Goal: Task Accomplishment & Management: Complete application form

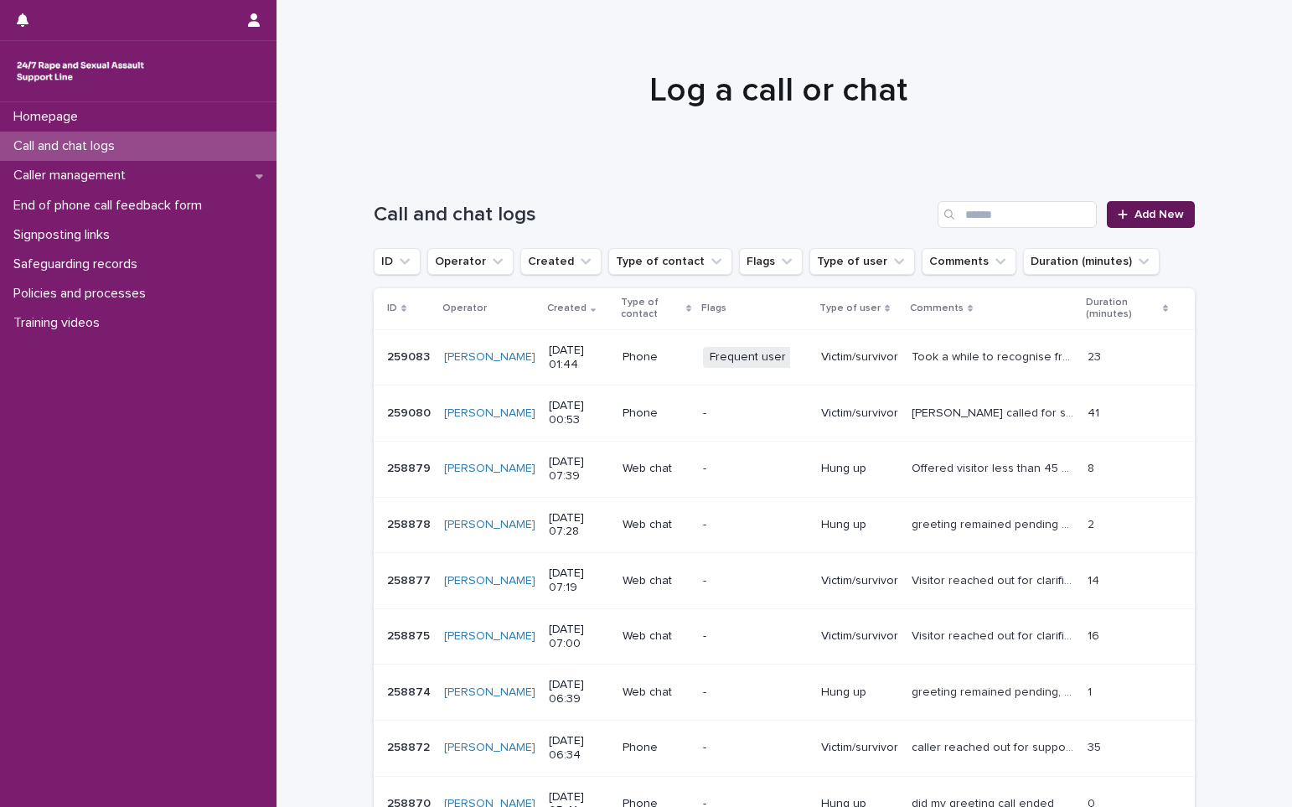
click at [1151, 211] on span "Add New" at bounding box center [1158, 215] width 49 height 12
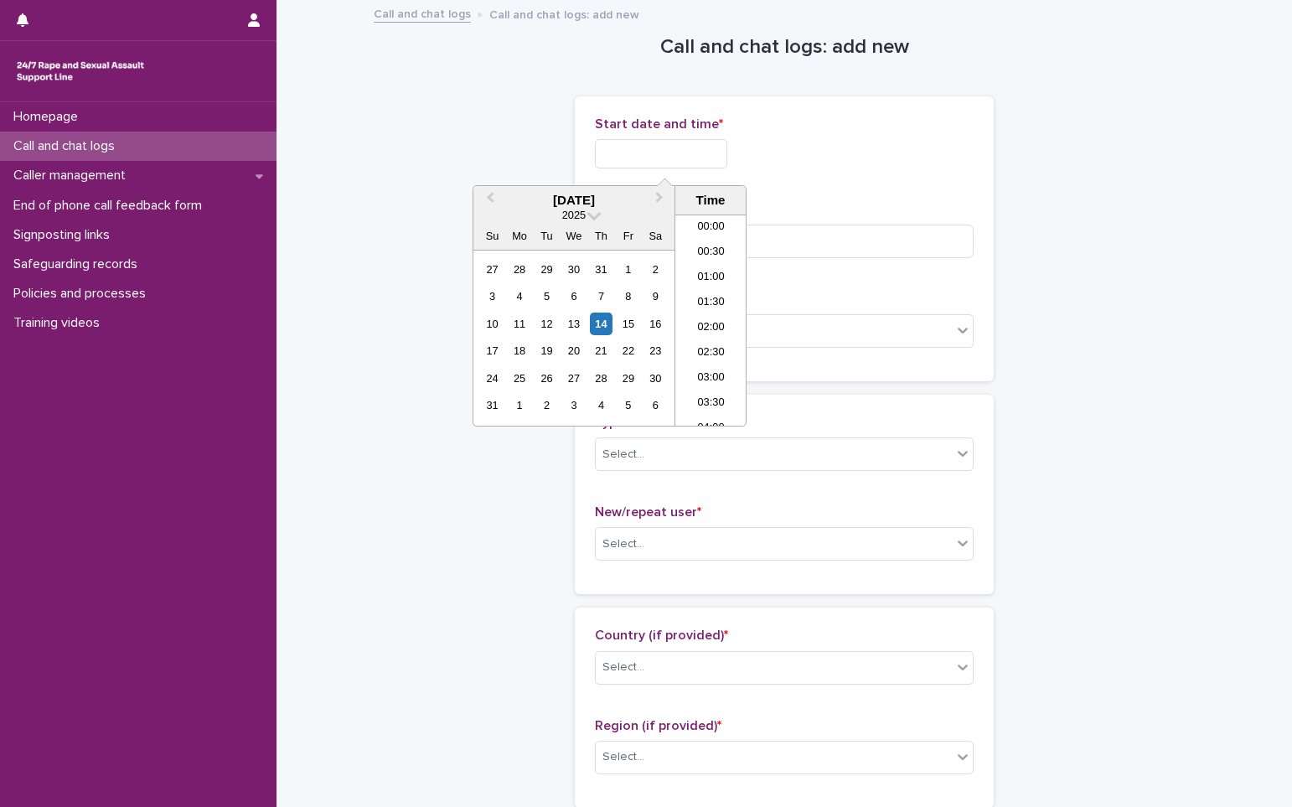
click at [644, 159] on input "text" at bounding box center [661, 153] width 132 height 29
click at [721, 240] on li "01:00" at bounding box center [710, 244] width 71 height 25
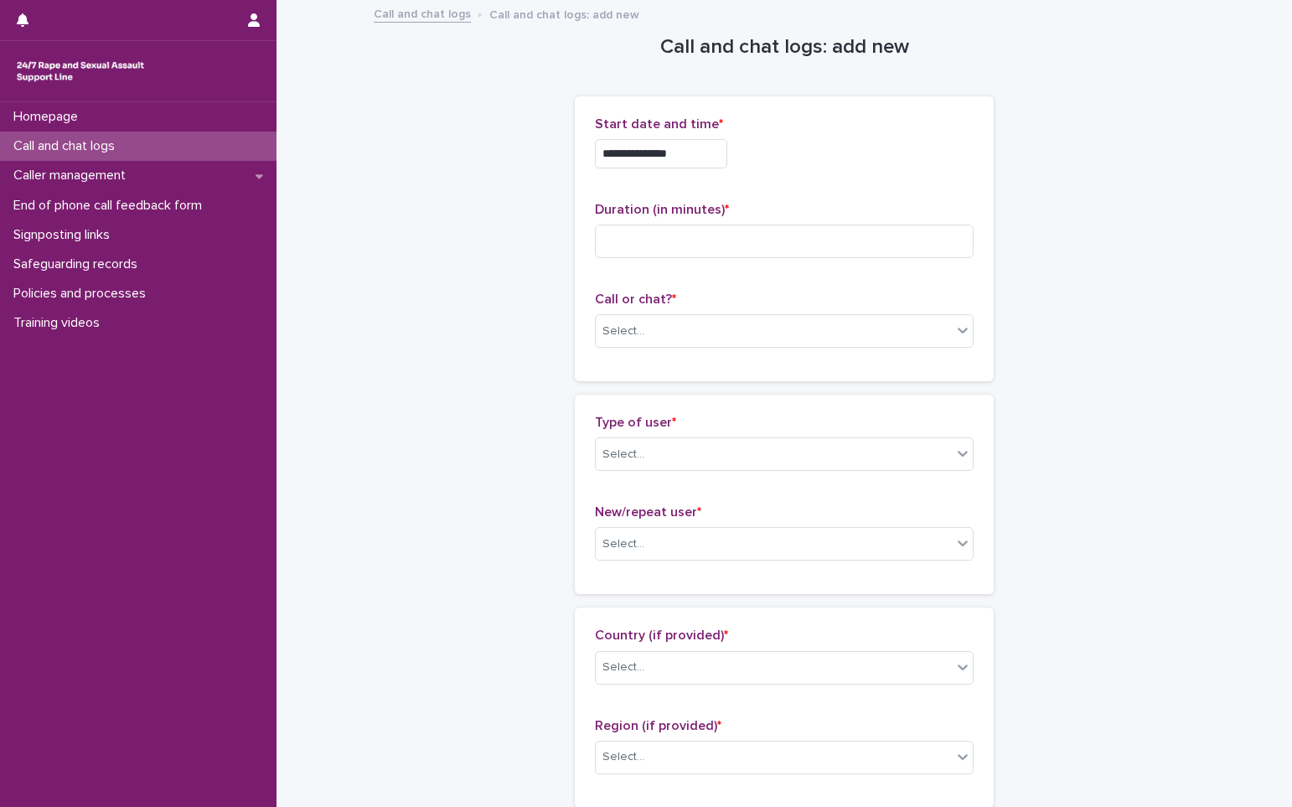
click at [682, 150] on input "**********" at bounding box center [661, 153] width 132 height 29
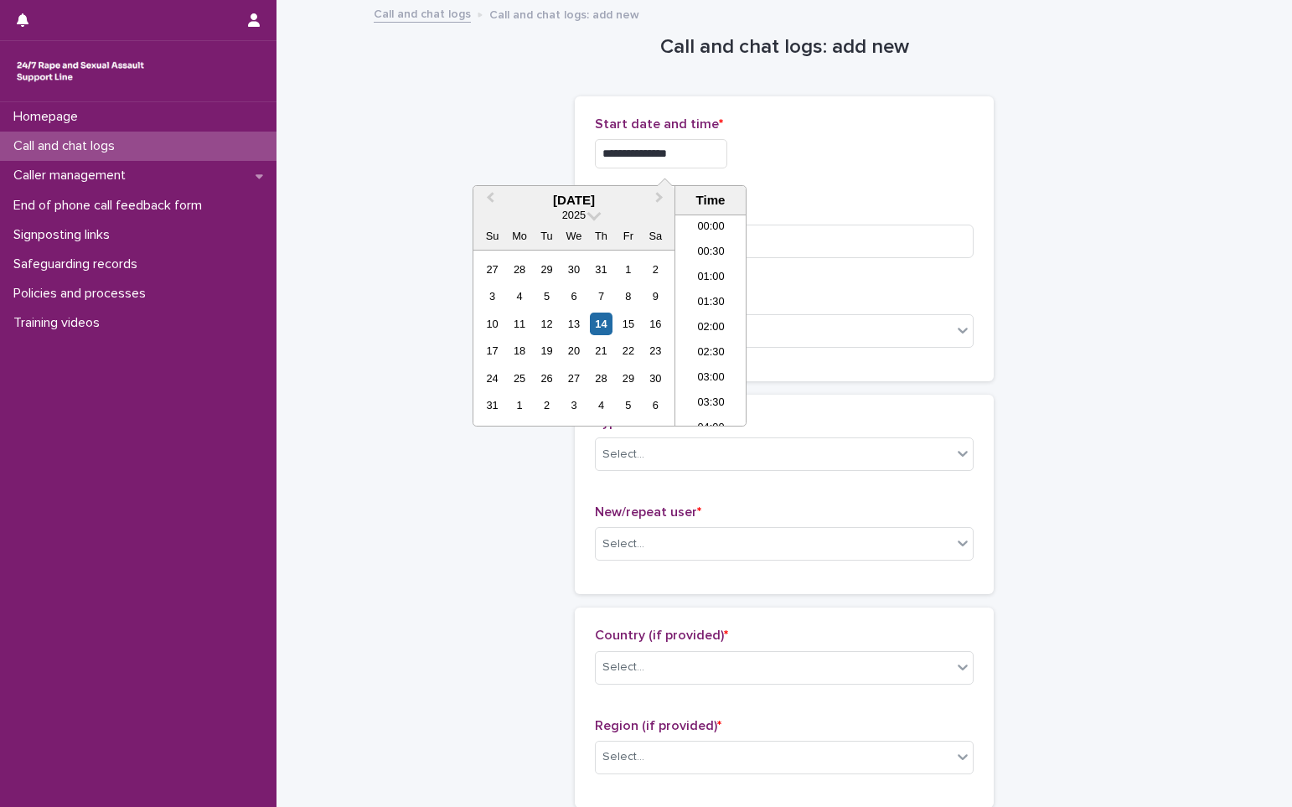
type input "**********"
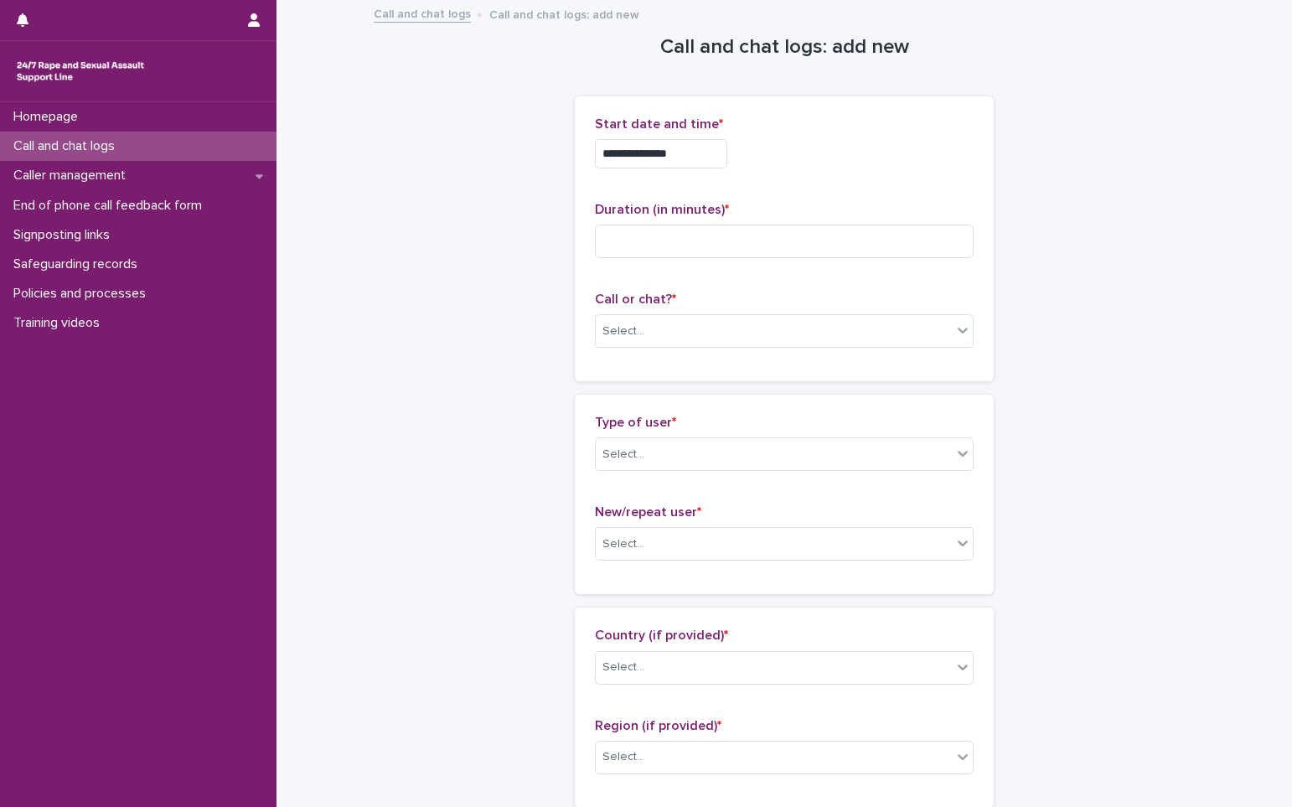
click at [758, 245] on input at bounding box center [784, 241] width 379 height 34
type input "**"
click at [720, 336] on div "Select..." at bounding box center [773, 331] width 356 height 28
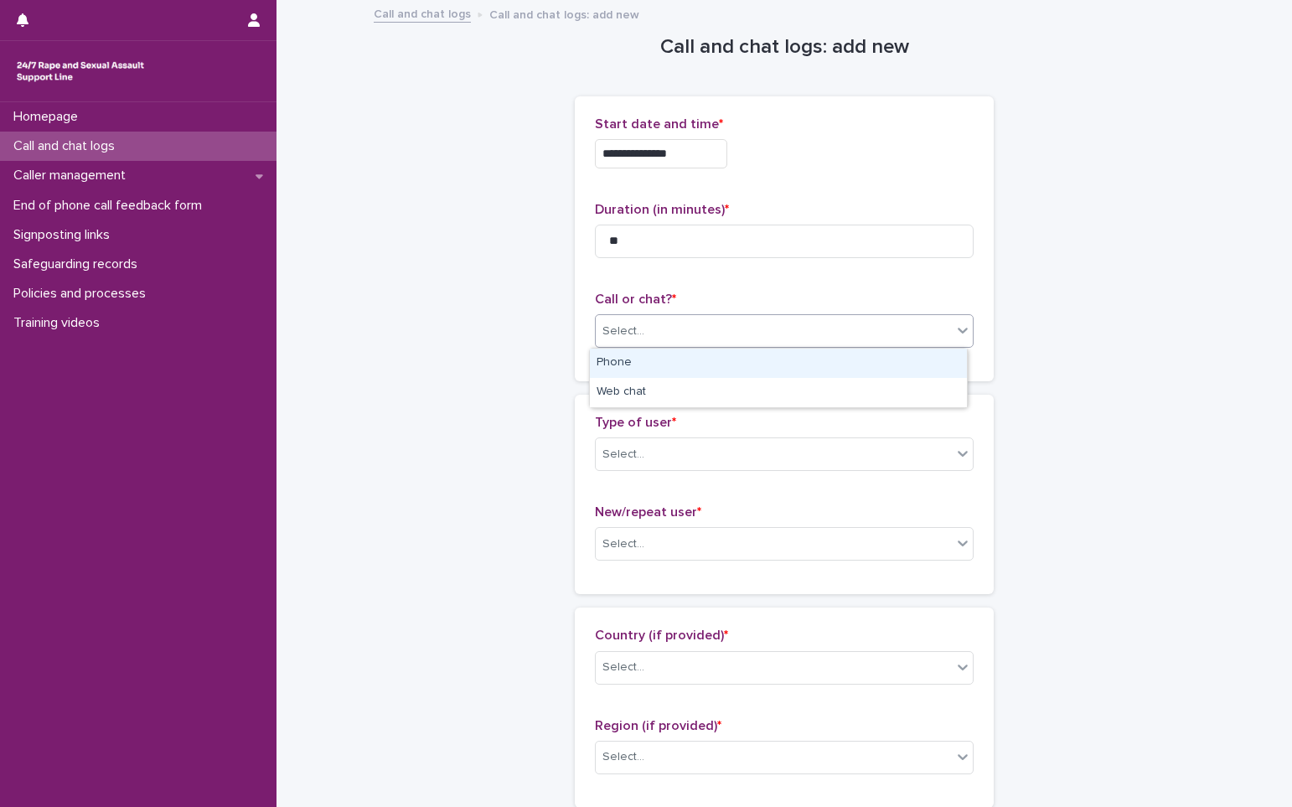
click at [678, 361] on div "Phone" at bounding box center [778, 362] width 377 height 29
click at [679, 452] on div "Select..." at bounding box center [773, 455] width 356 height 28
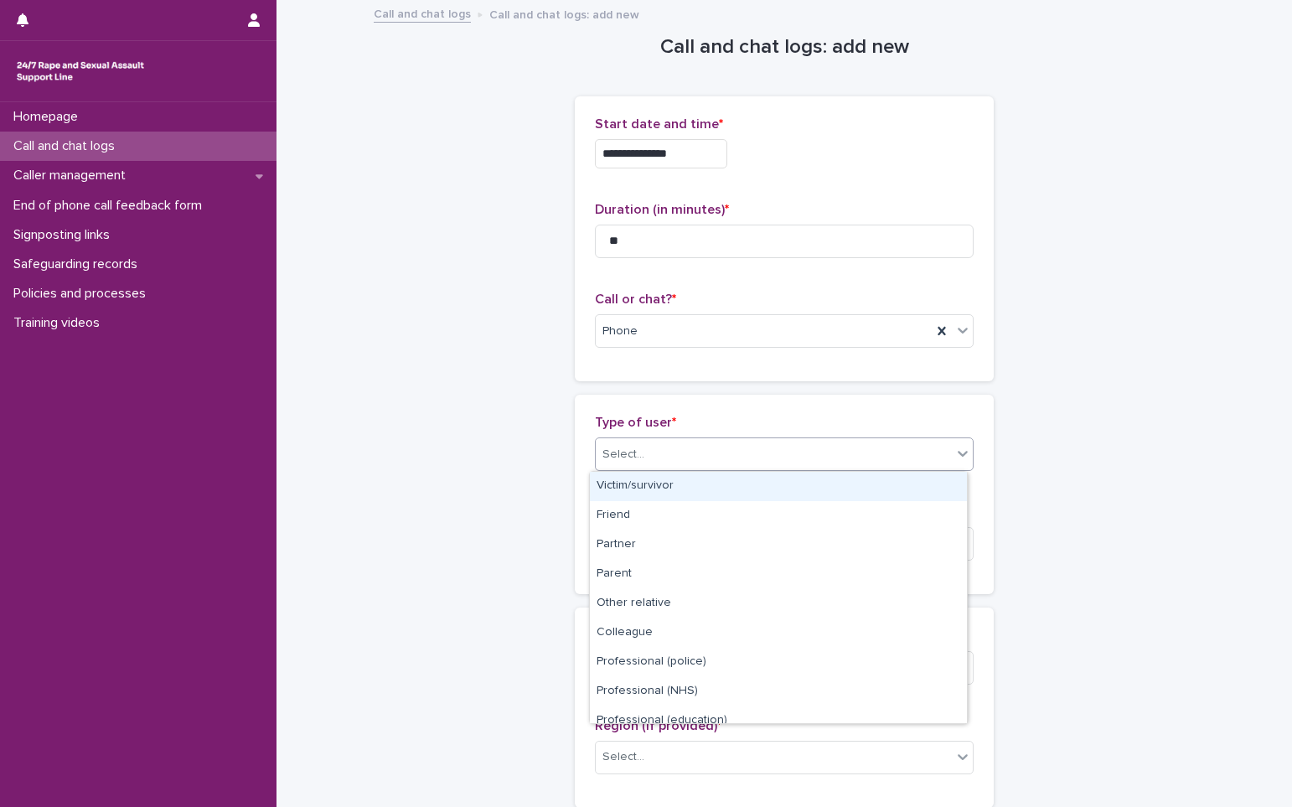
click at [672, 487] on div "Victim/survivor" at bounding box center [778, 486] width 377 height 29
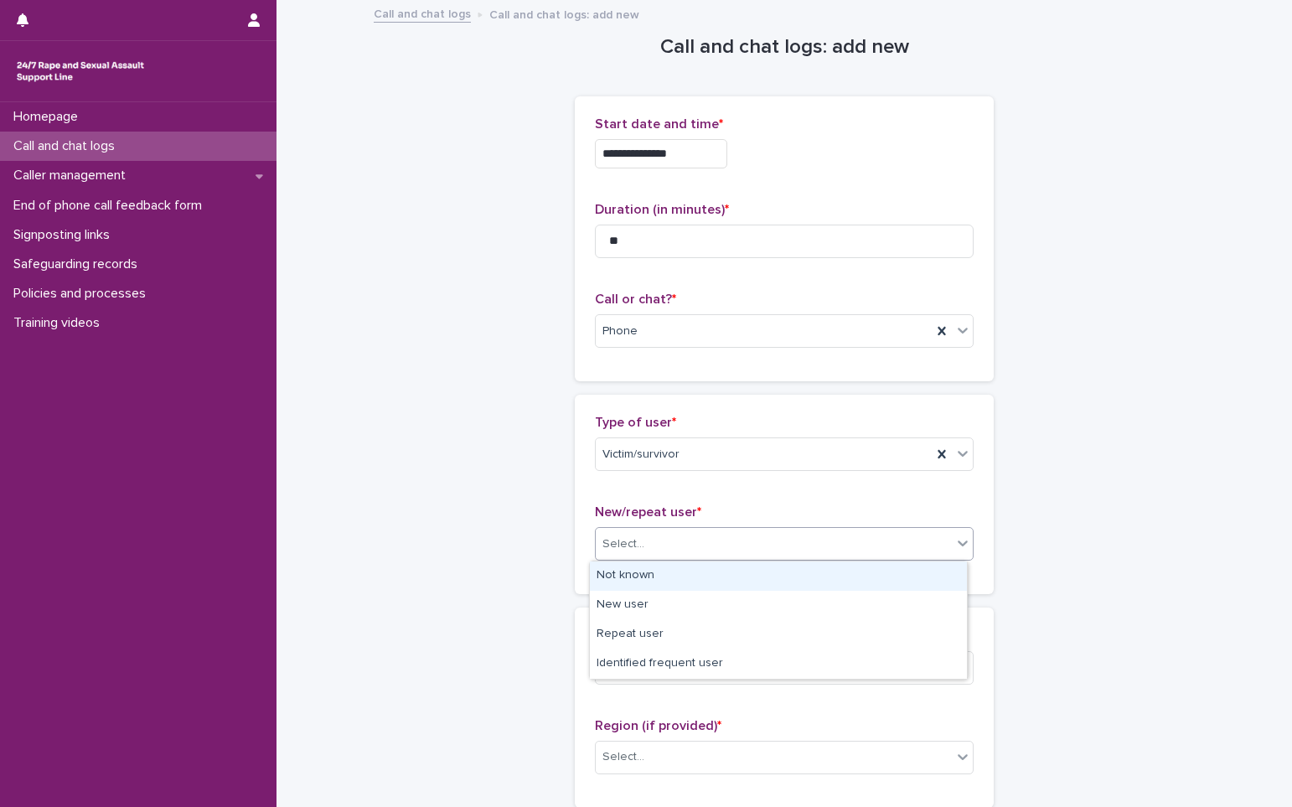
click at [653, 539] on div "Select..." at bounding box center [773, 544] width 356 height 28
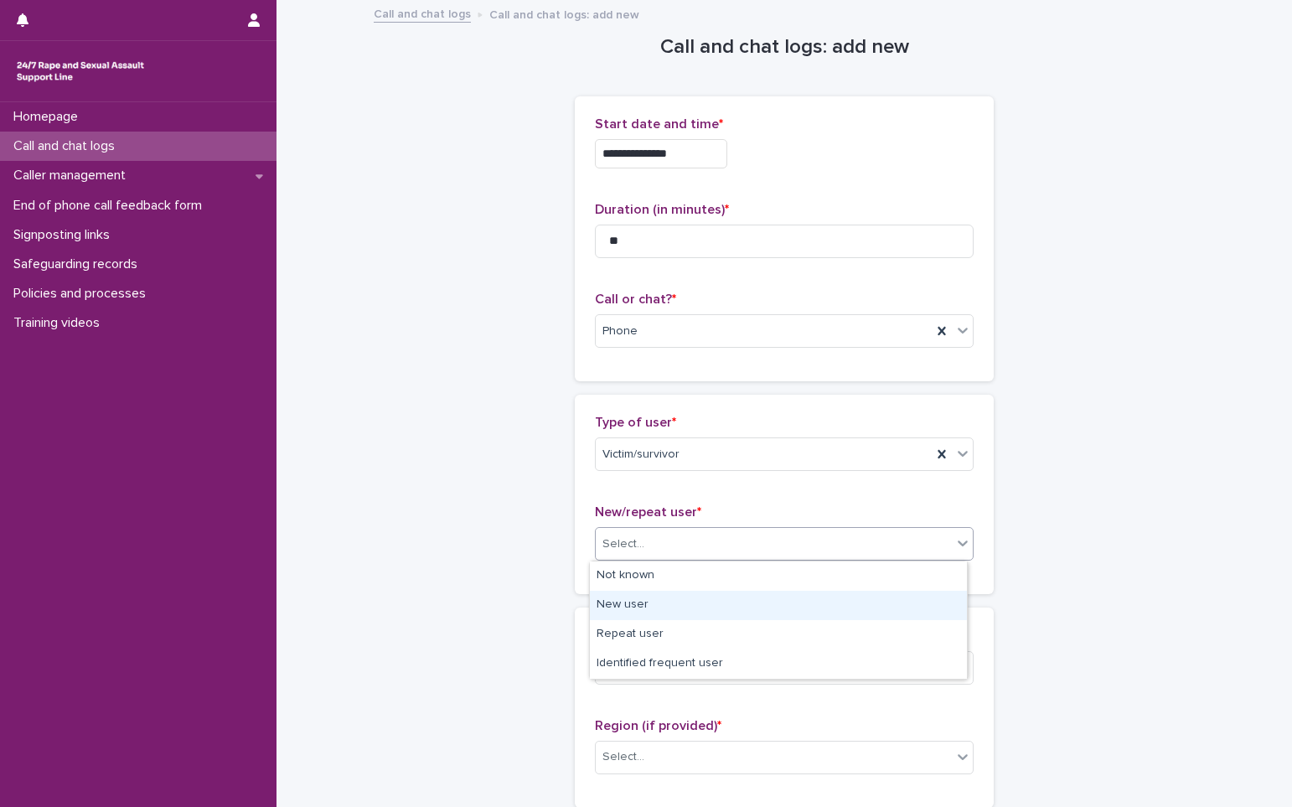
click at [642, 606] on div "New user" at bounding box center [778, 604] width 377 height 29
click at [633, 673] on div "Select..." at bounding box center [623, 667] width 42 height 18
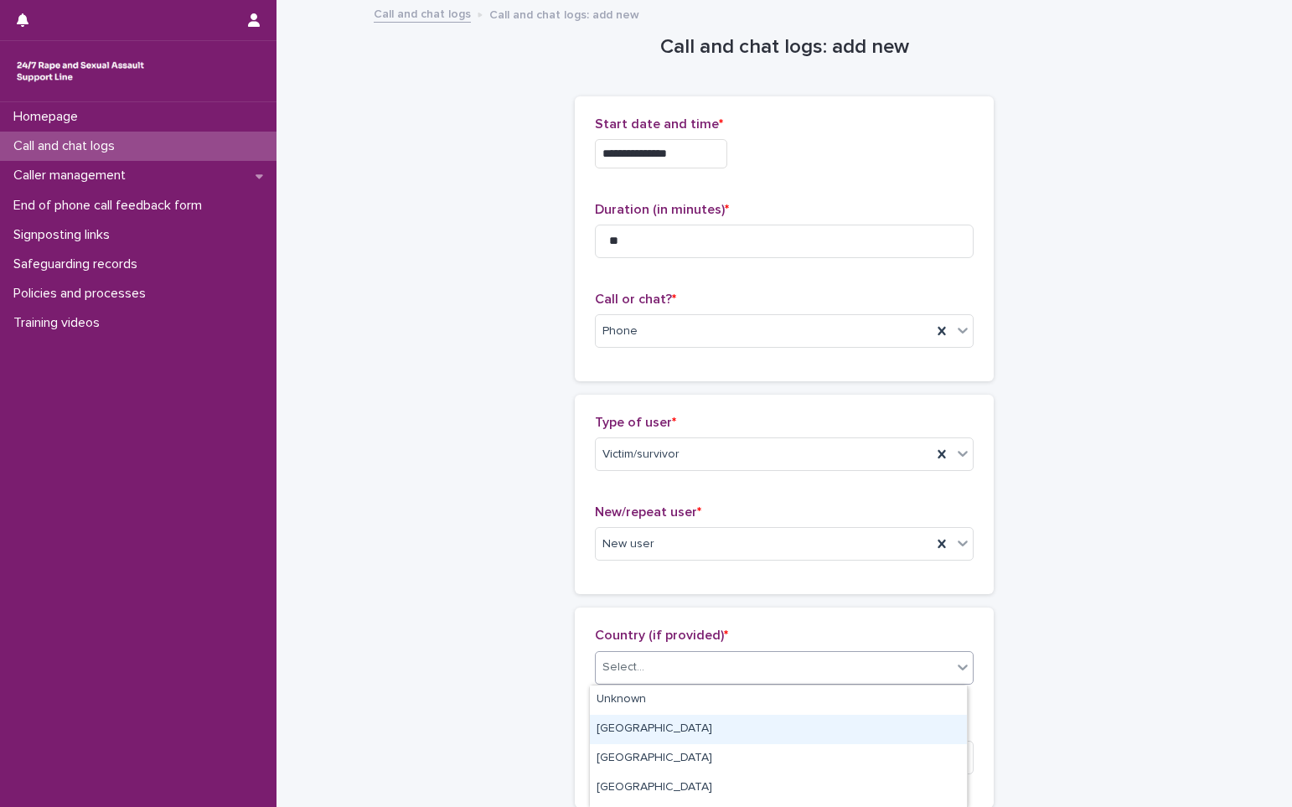
click at [626, 723] on div "[GEOGRAPHIC_DATA]" at bounding box center [778, 728] width 377 height 29
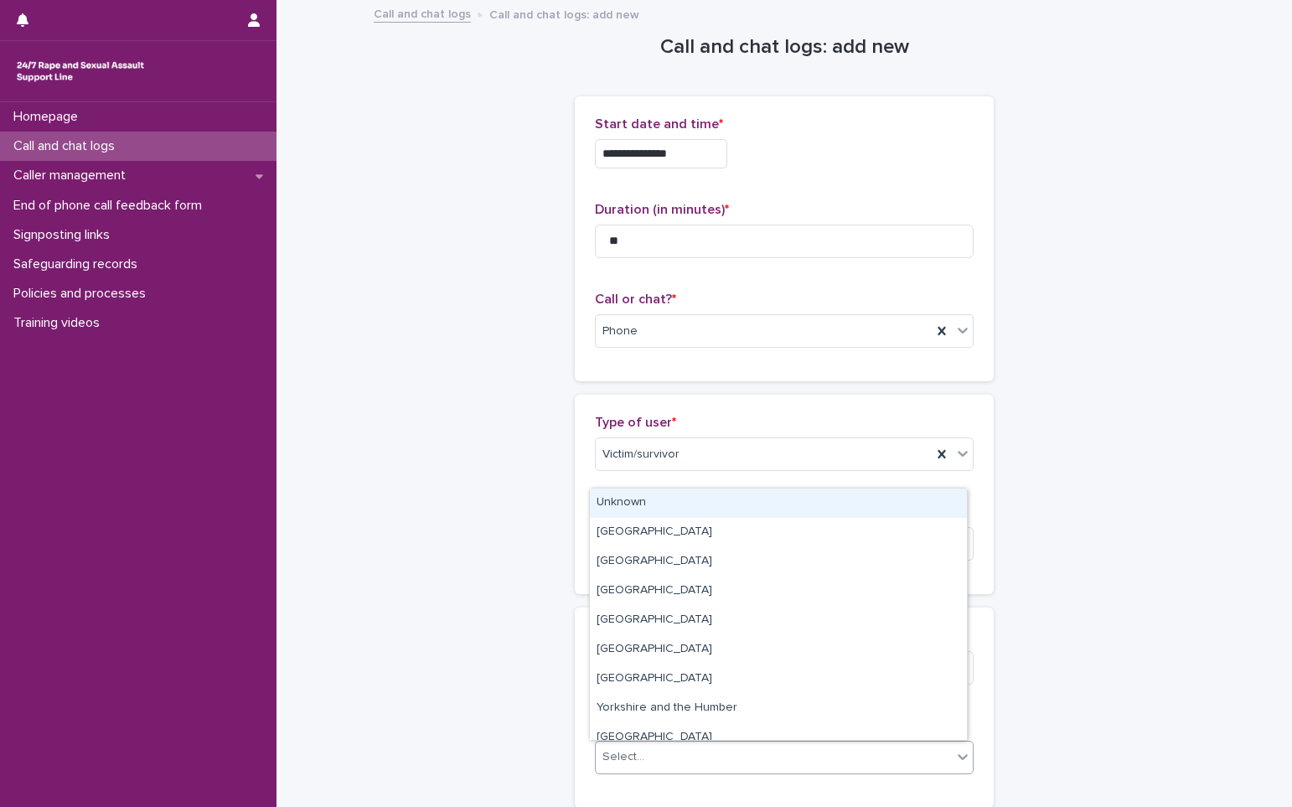
click at [621, 761] on div "Select..." at bounding box center [623, 757] width 42 height 18
click at [623, 508] on div "Unknown" at bounding box center [778, 502] width 377 height 29
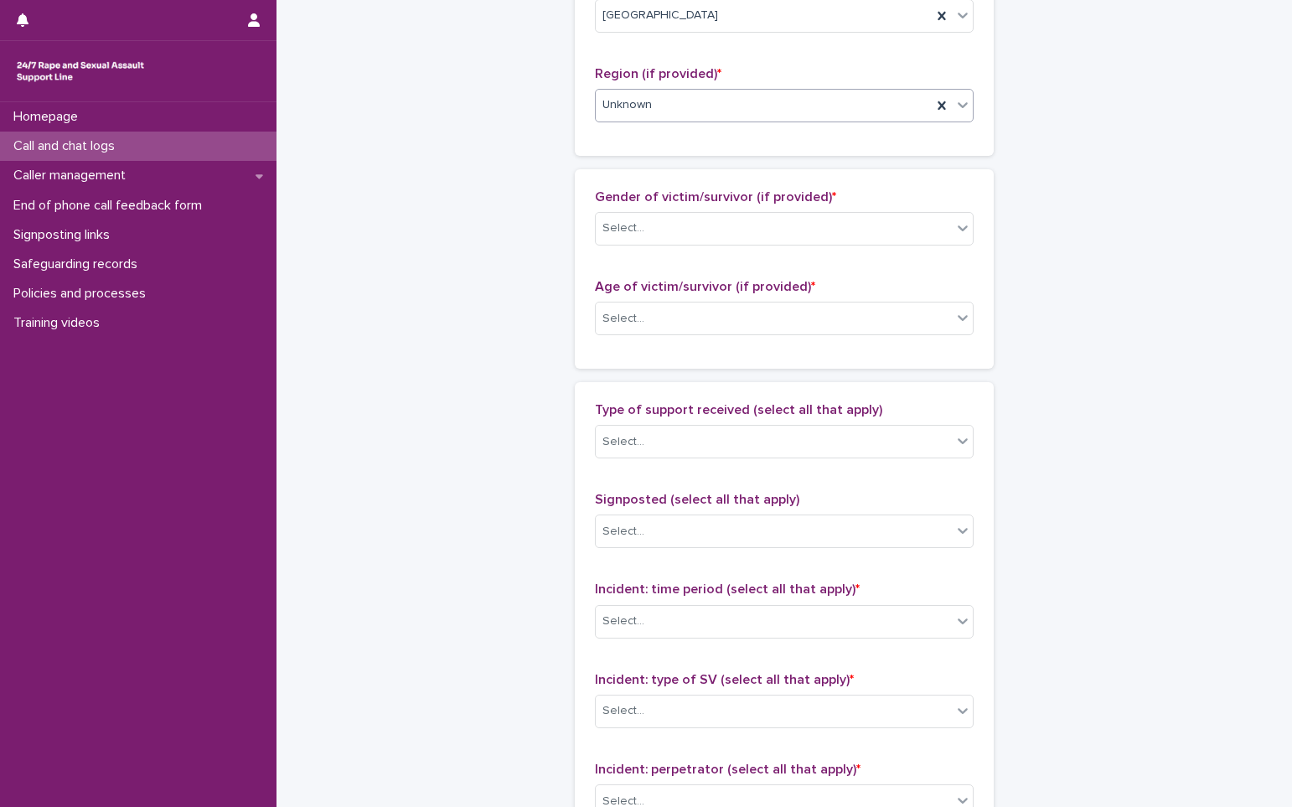
scroll to position [670, 0]
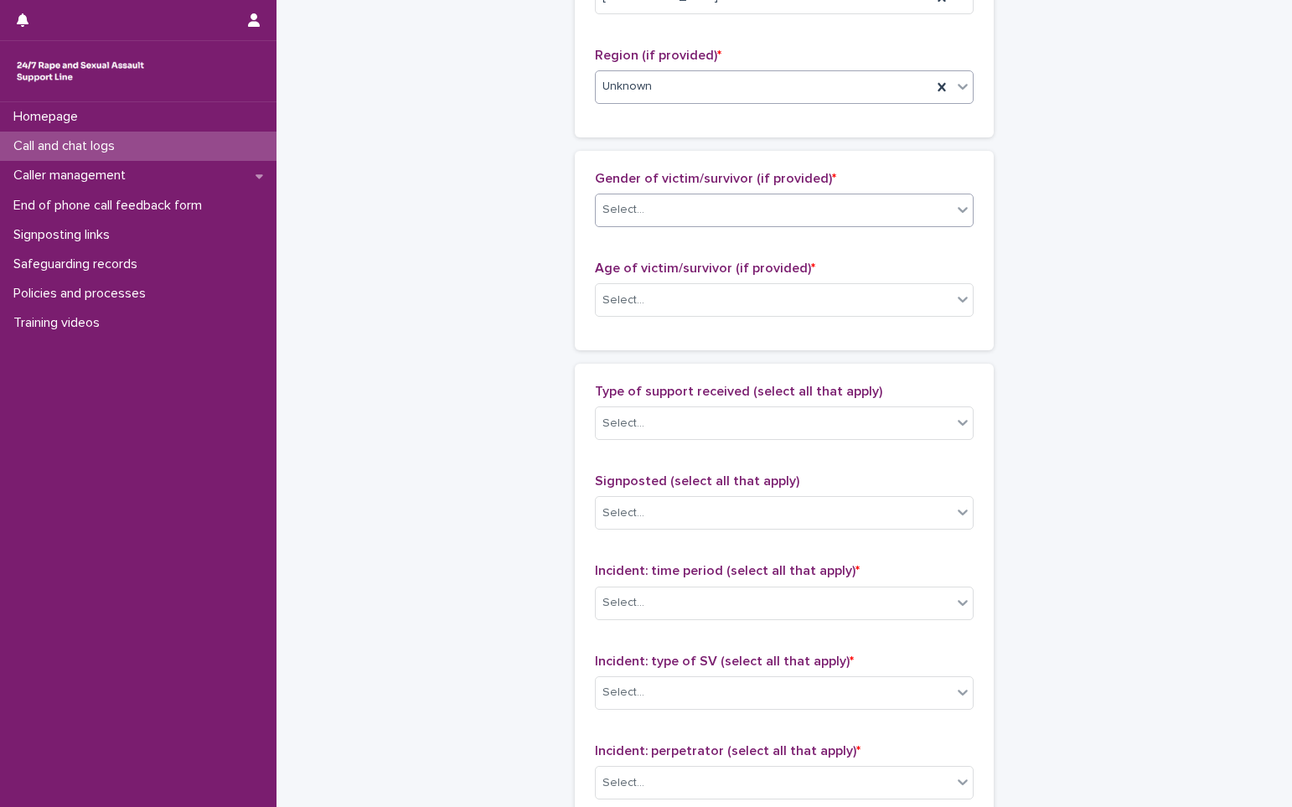
click at [631, 213] on div "Select..." at bounding box center [623, 210] width 42 height 18
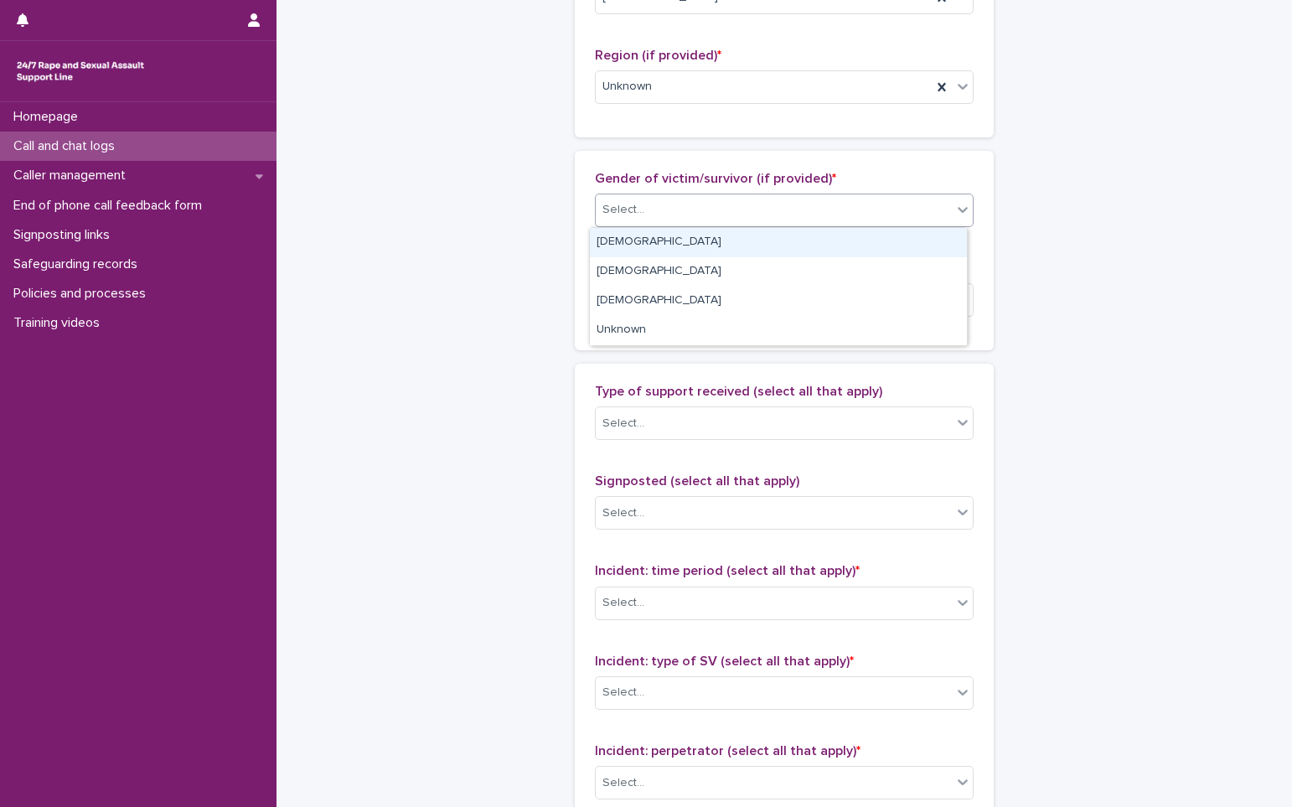
click at [626, 244] on div "[DEMOGRAPHIC_DATA]" at bounding box center [778, 242] width 377 height 29
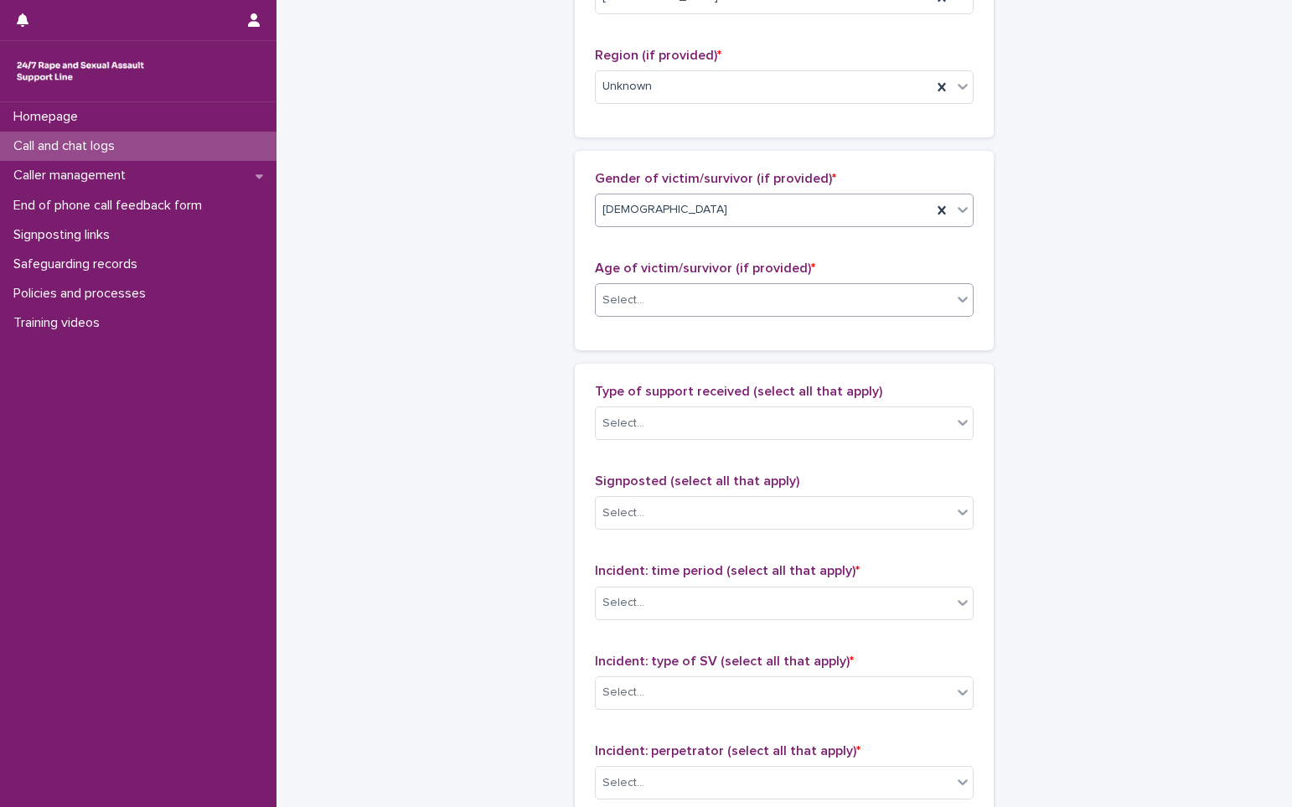
click at [636, 307] on div "Select..." at bounding box center [623, 300] width 42 height 18
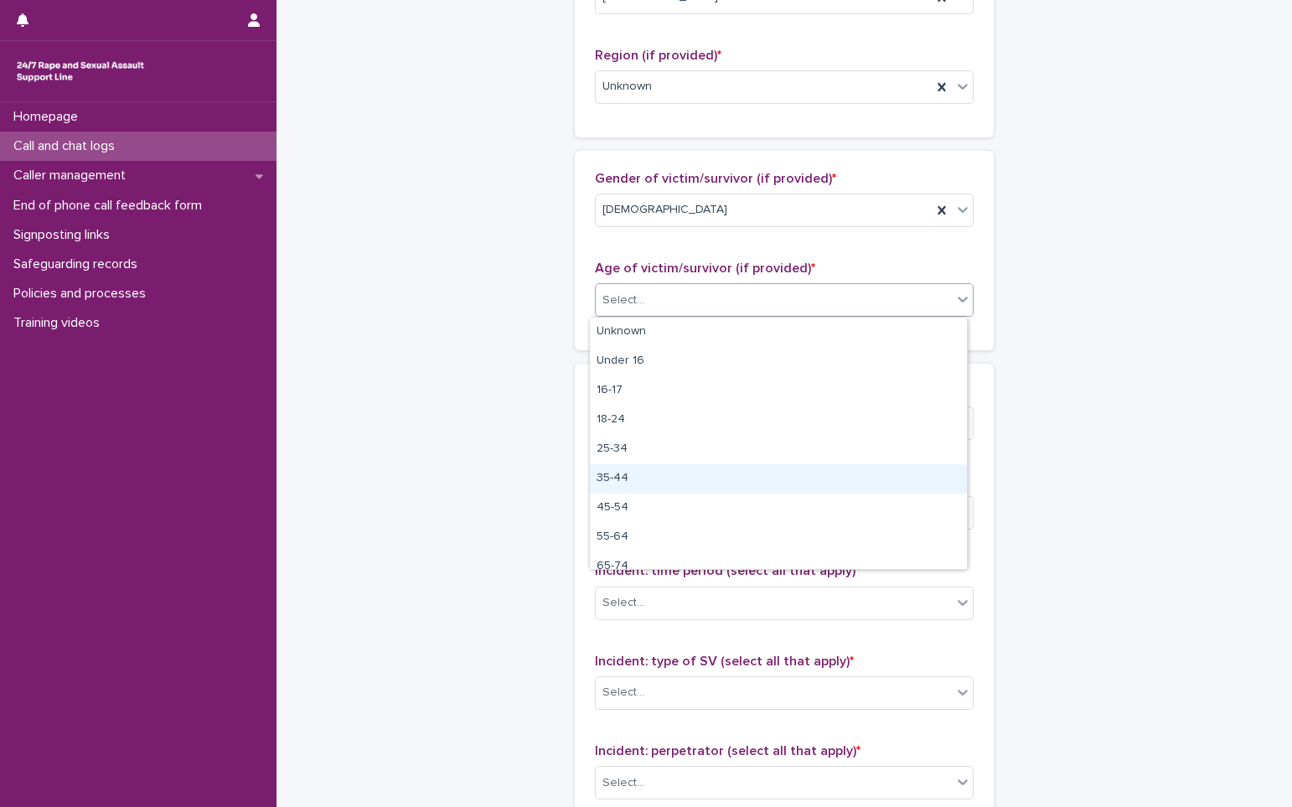
click at [642, 477] on div "35-44" at bounding box center [778, 478] width 377 height 29
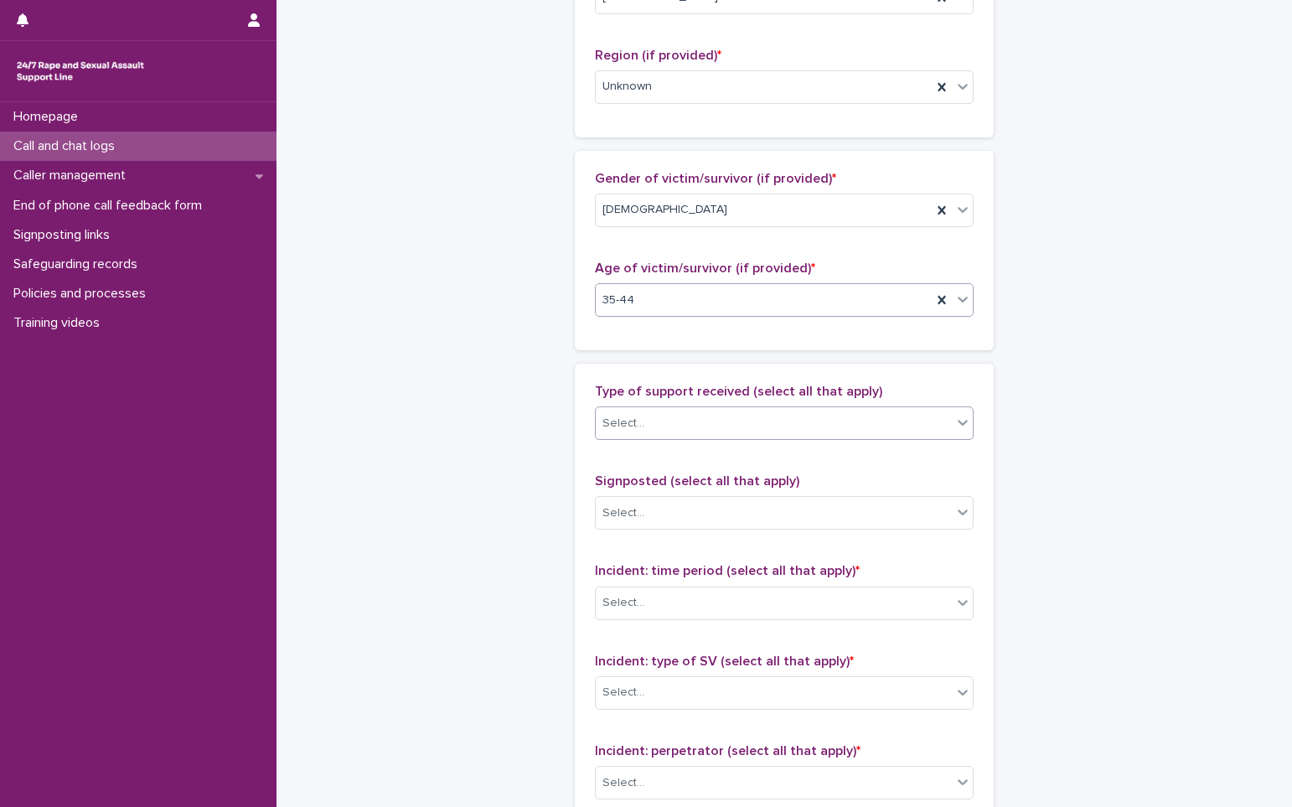
click at [632, 415] on div "Select..." at bounding box center [623, 424] width 42 height 18
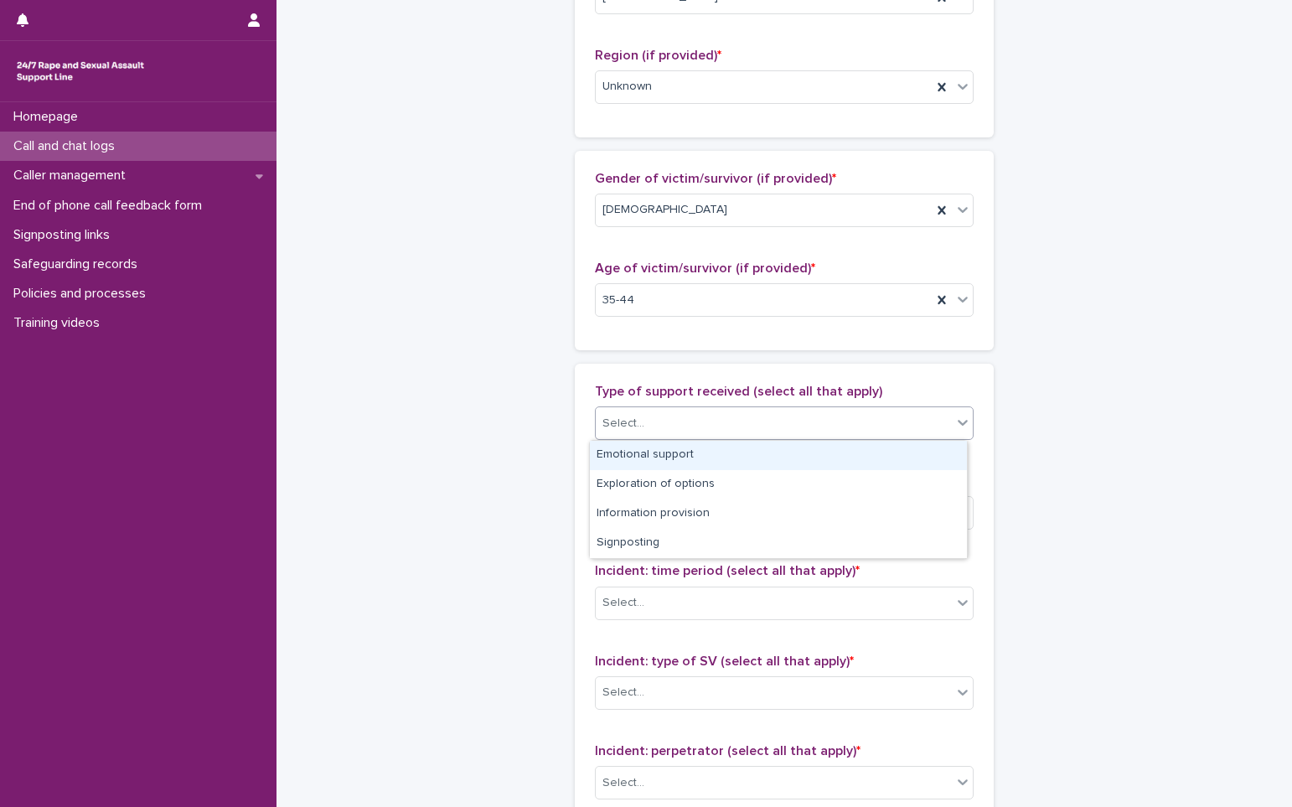
click at [644, 459] on div "Emotional support" at bounding box center [778, 455] width 377 height 29
click at [824, 427] on div "Emotional support" at bounding box center [763, 423] width 336 height 29
click at [663, 457] on div "Exploration of options" at bounding box center [778, 455] width 377 height 29
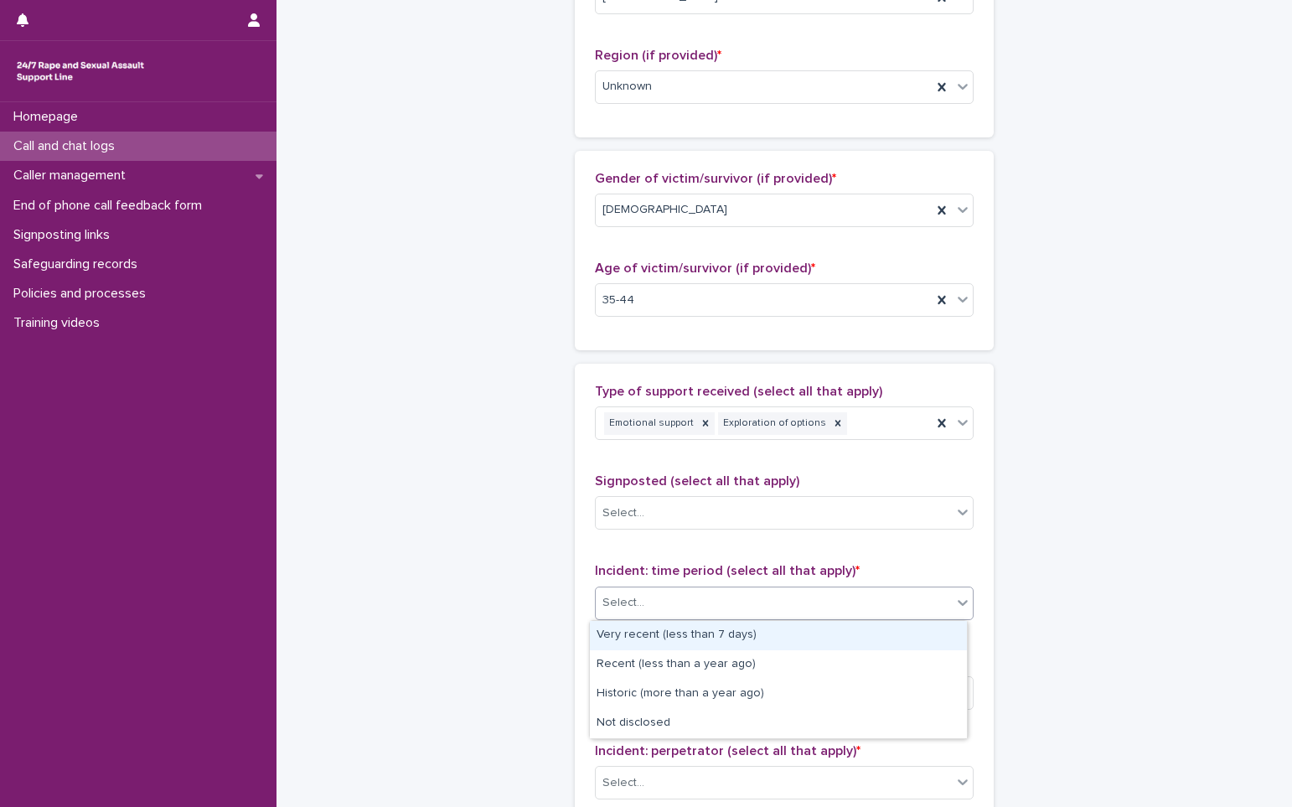
click at [649, 609] on div "Select..." at bounding box center [773, 603] width 356 height 28
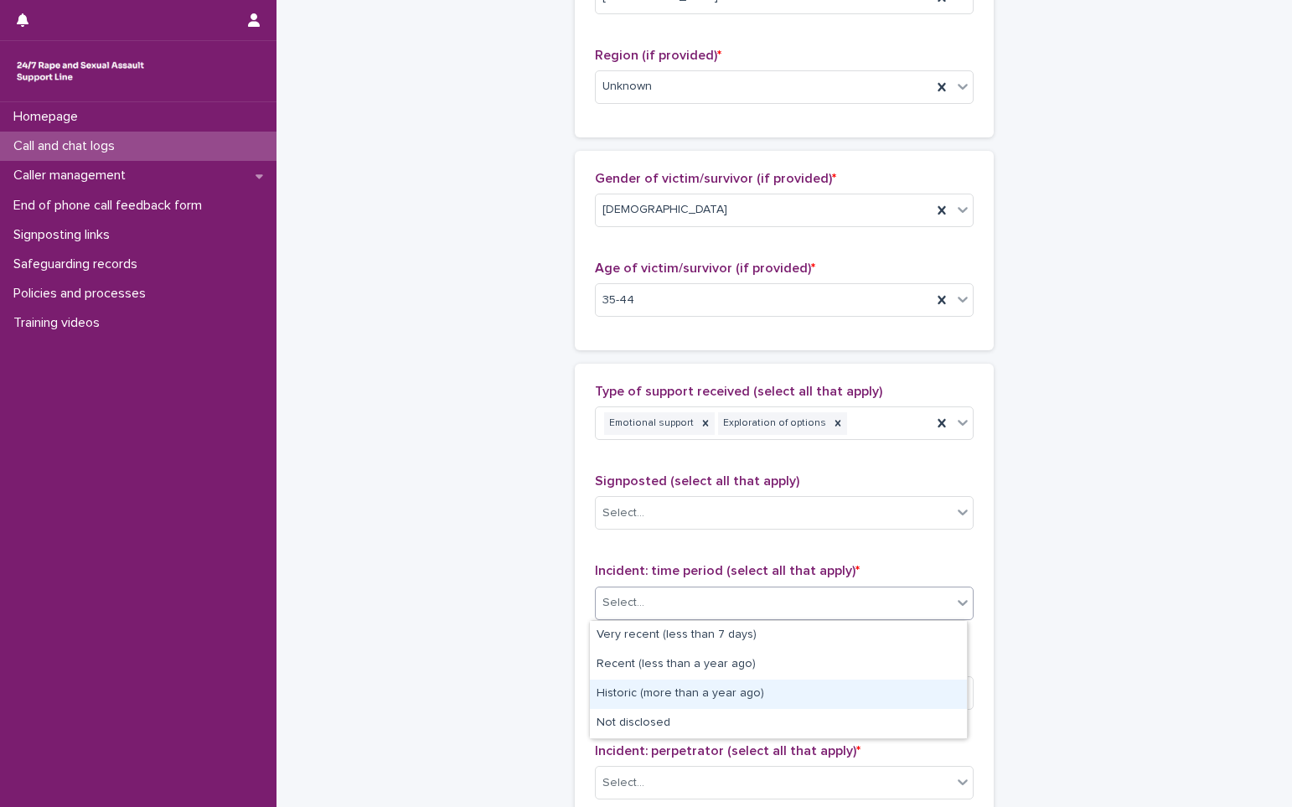
click at [657, 699] on div "Historic (more than a year ago)" at bounding box center [778, 693] width 377 height 29
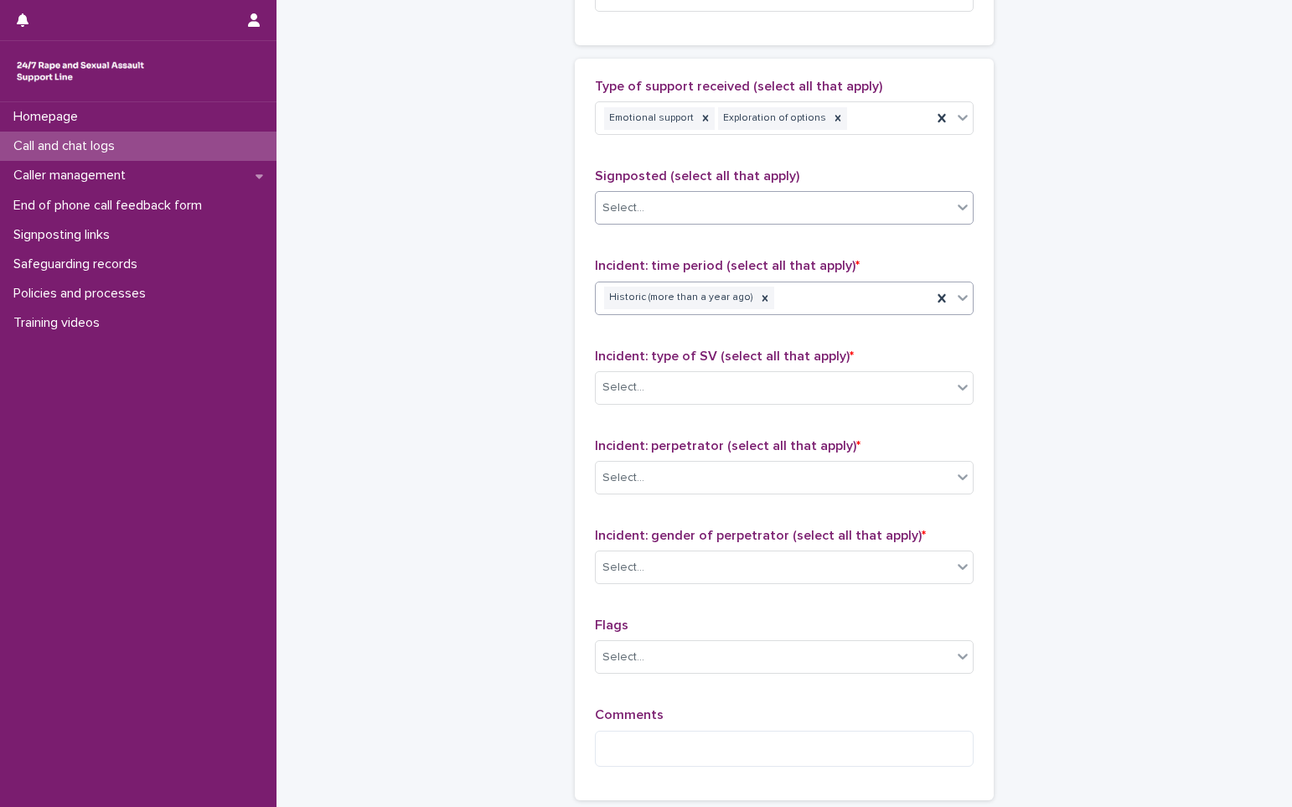
scroll to position [1005, 0]
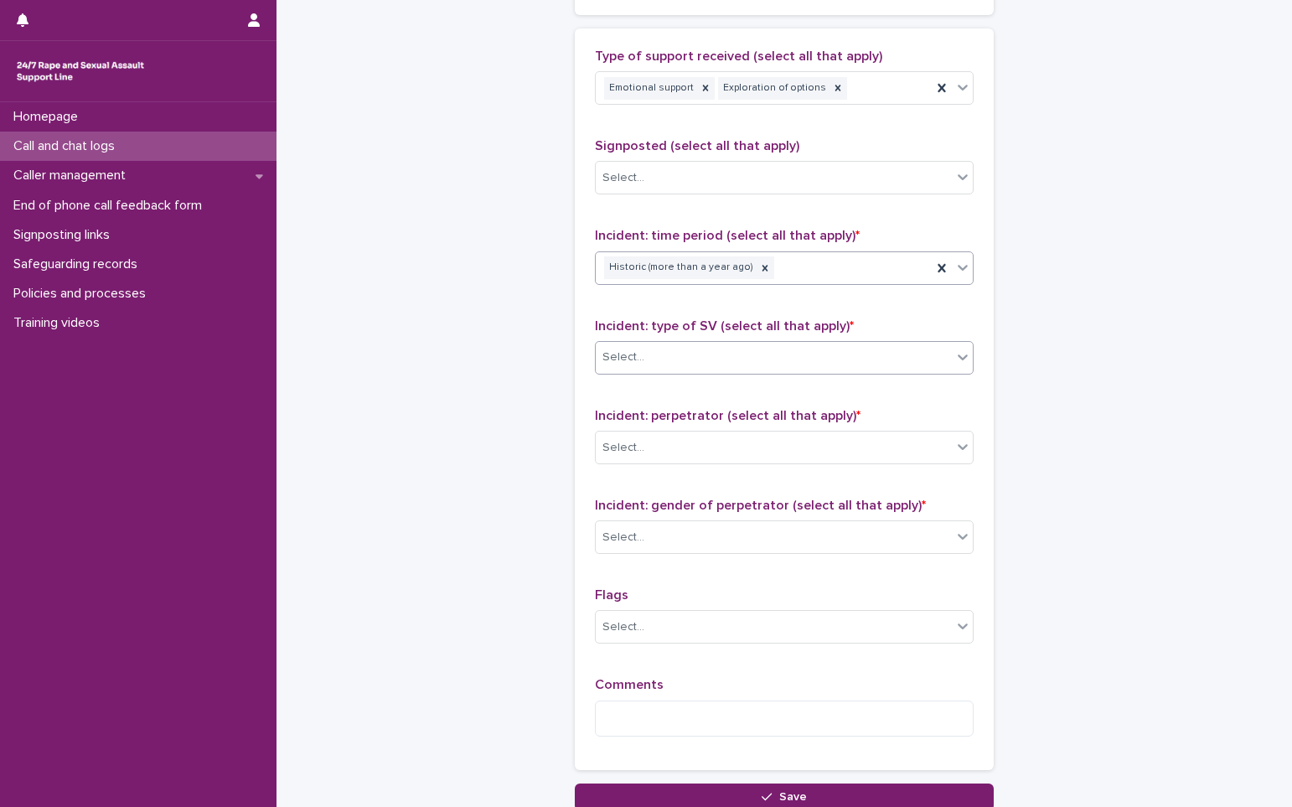
click at [683, 361] on div "Select..." at bounding box center [773, 357] width 356 height 28
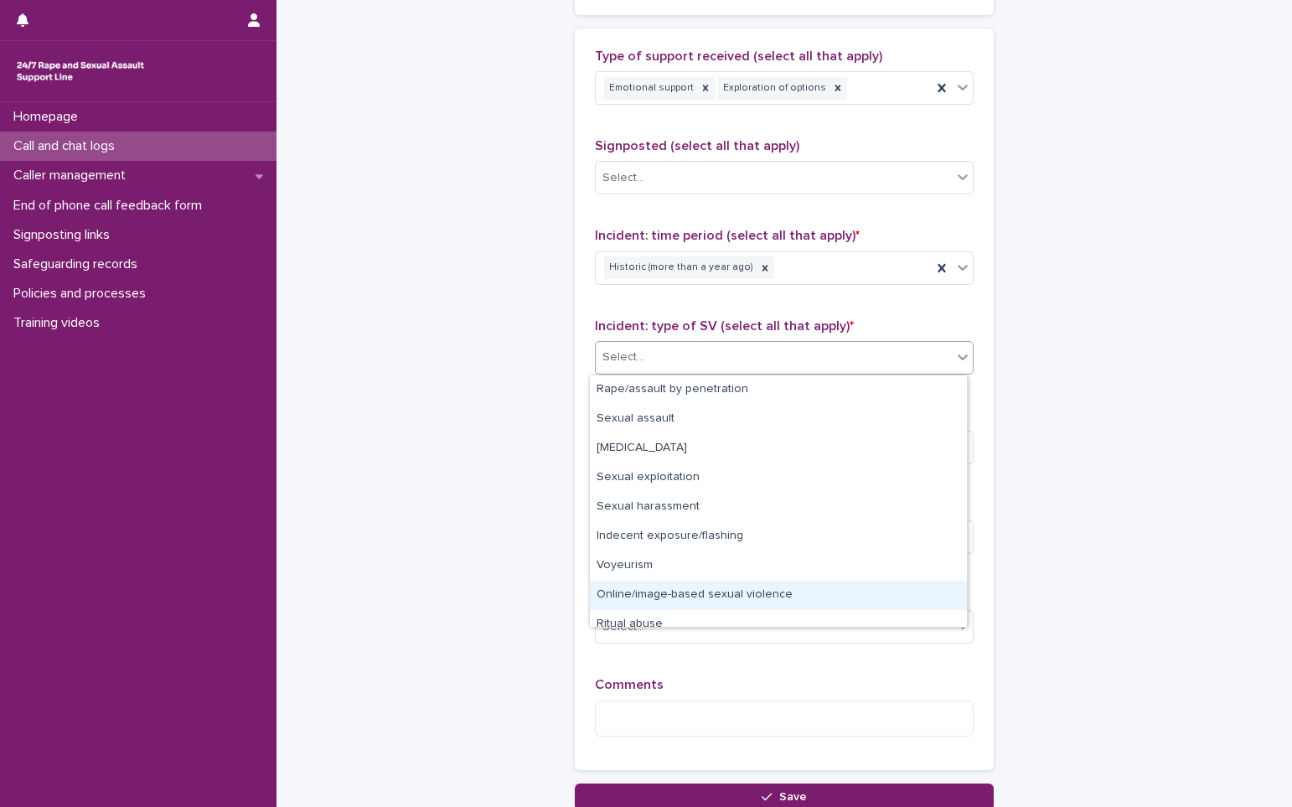
scroll to position [42, 0]
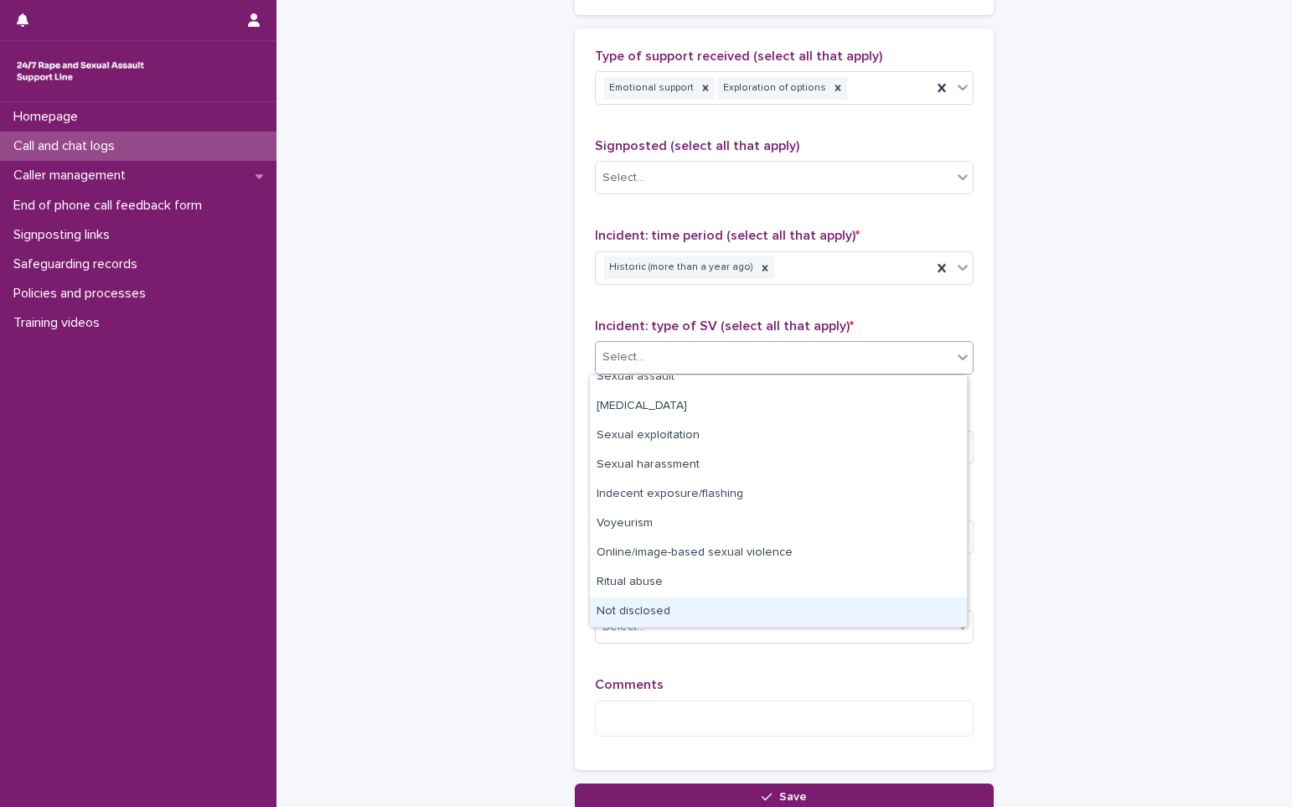
click at [654, 618] on div "Not disclosed" at bounding box center [778, 611] width 377 height 29
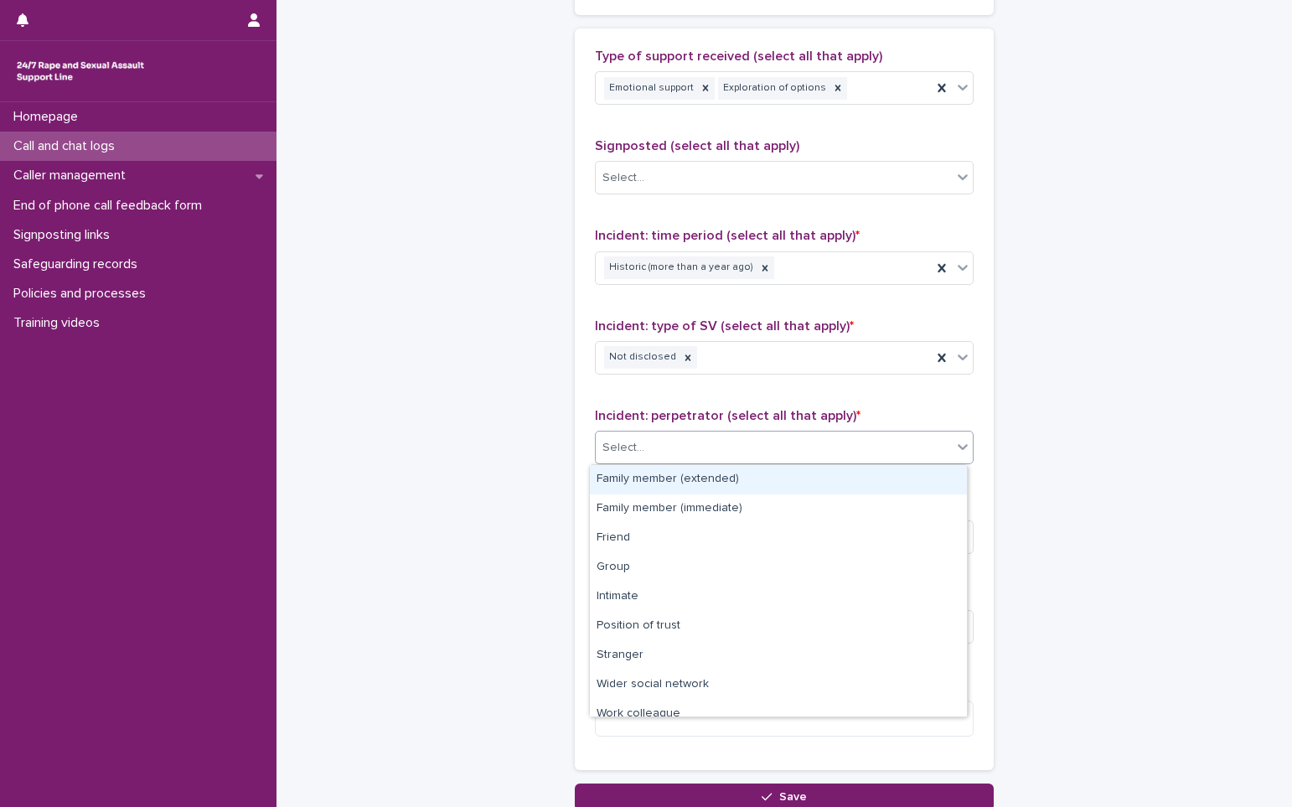
click at [642, 456] on div "Select..." at bounding box center [773, 448] width 356 height 28
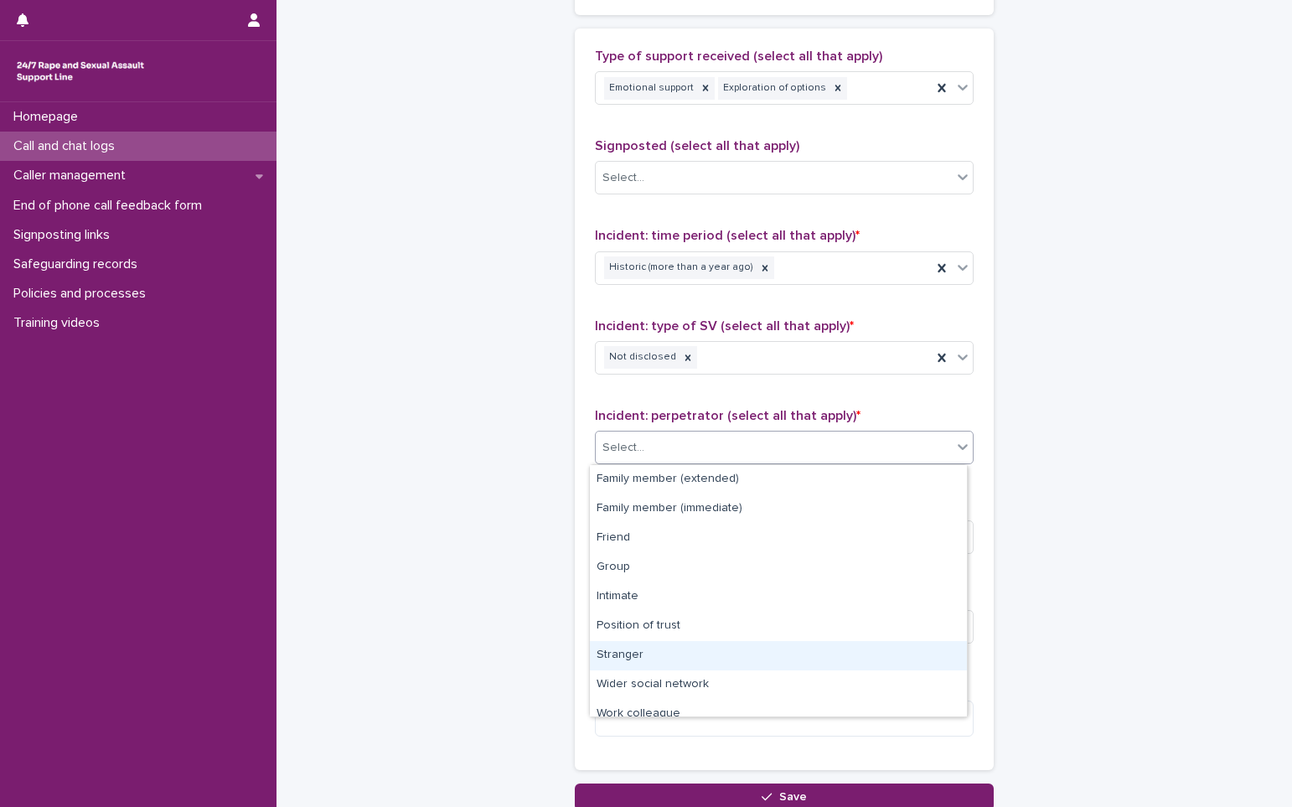
click at [653, 657] on div "Stranger" at bounding box center [778, 655] width 377 height 29
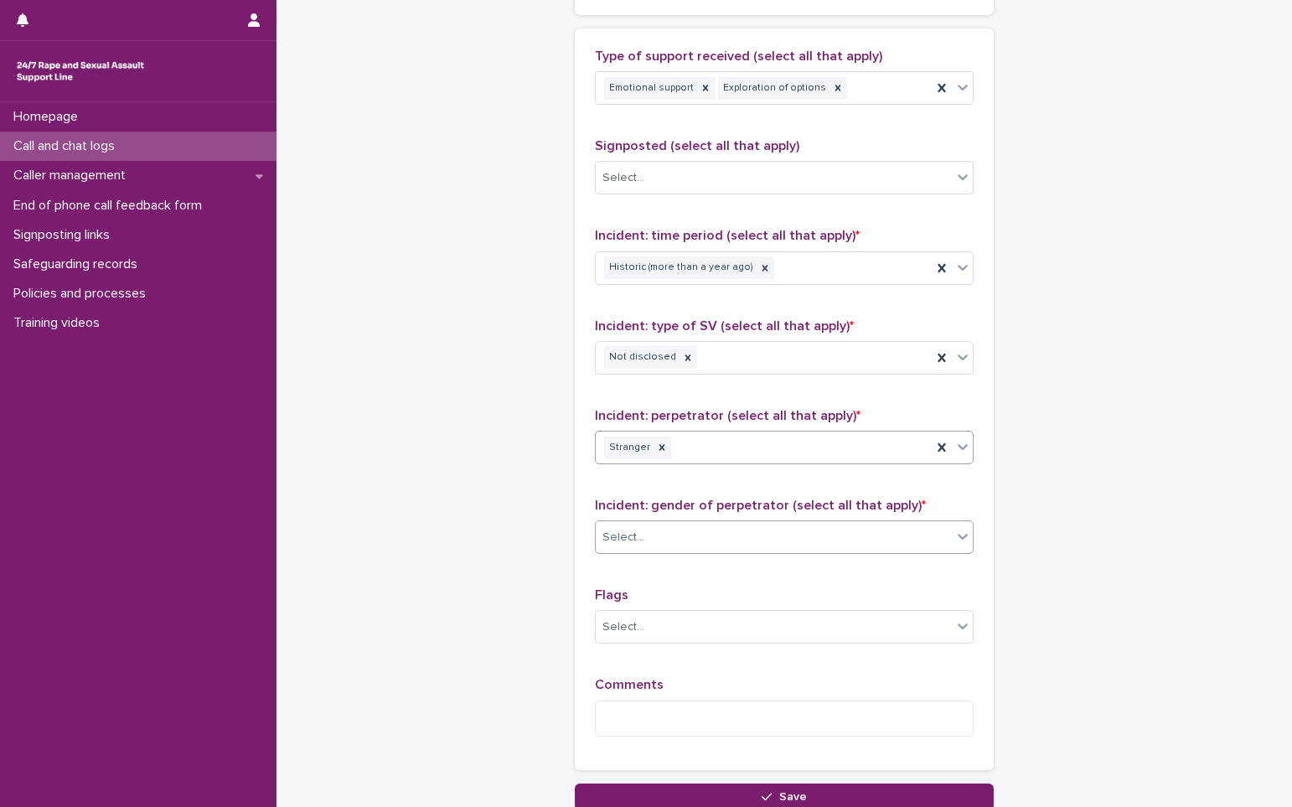
click at [656, 528] on div "Select..." at bounding box center [773, 537] width 356 height 28
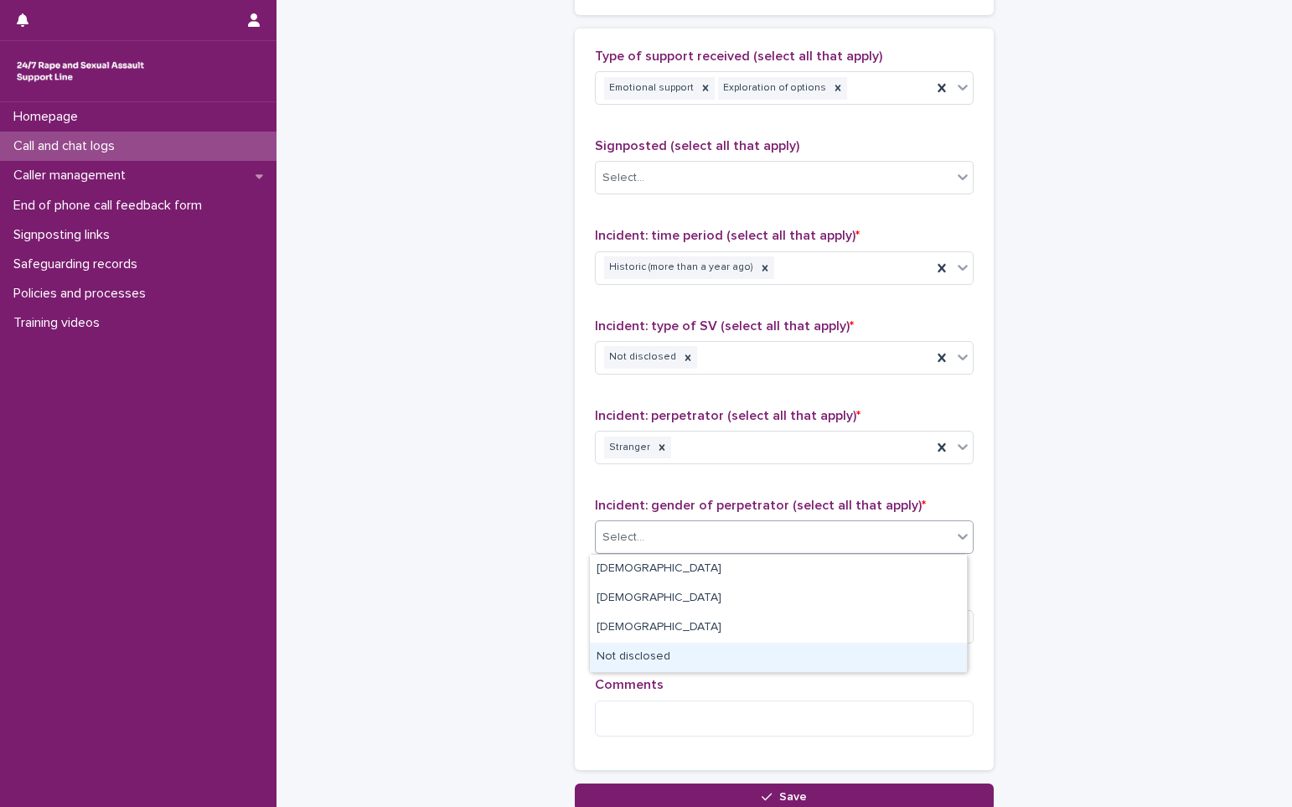
click at [632, 663] on div "Not disclosed" at bounding box center [778, 656] width 377 height 29
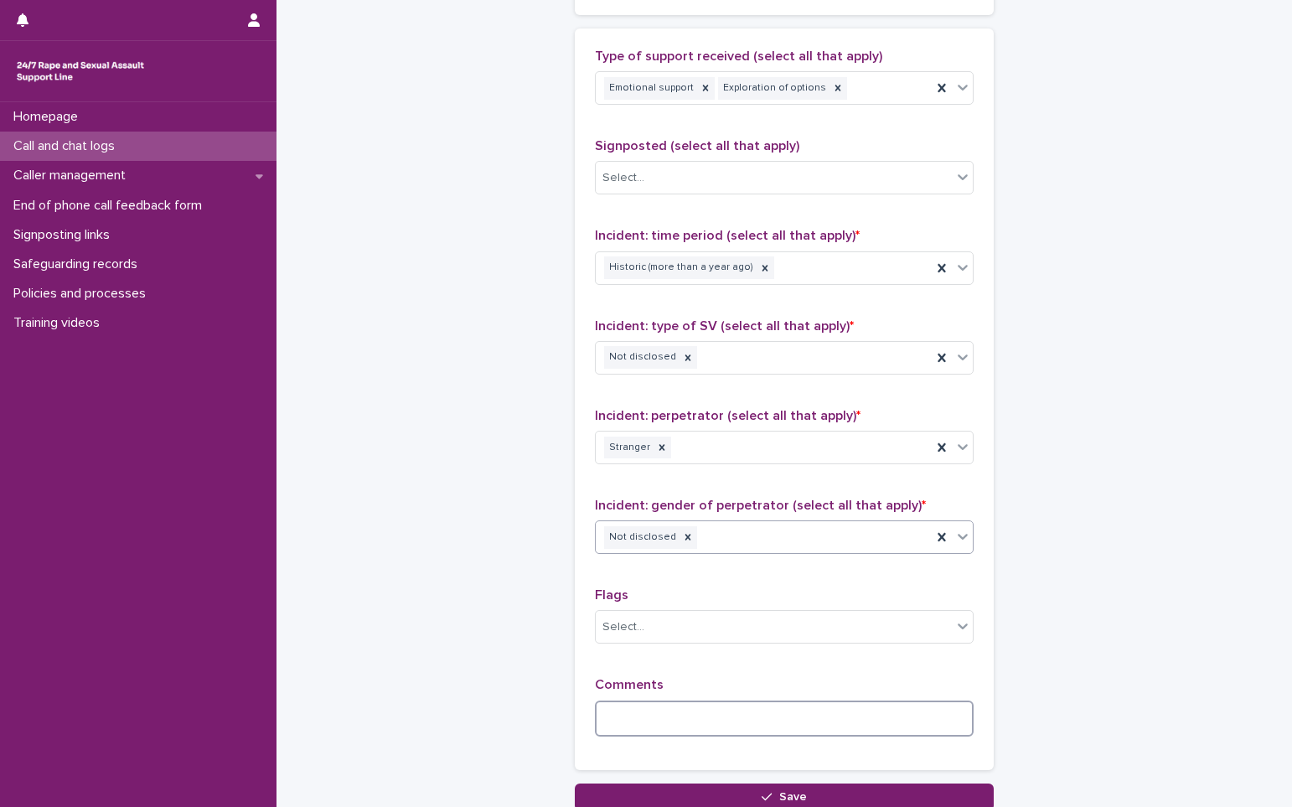
click at [656, 730] on textarea at bounding box center [784, 718] width 379 height 36
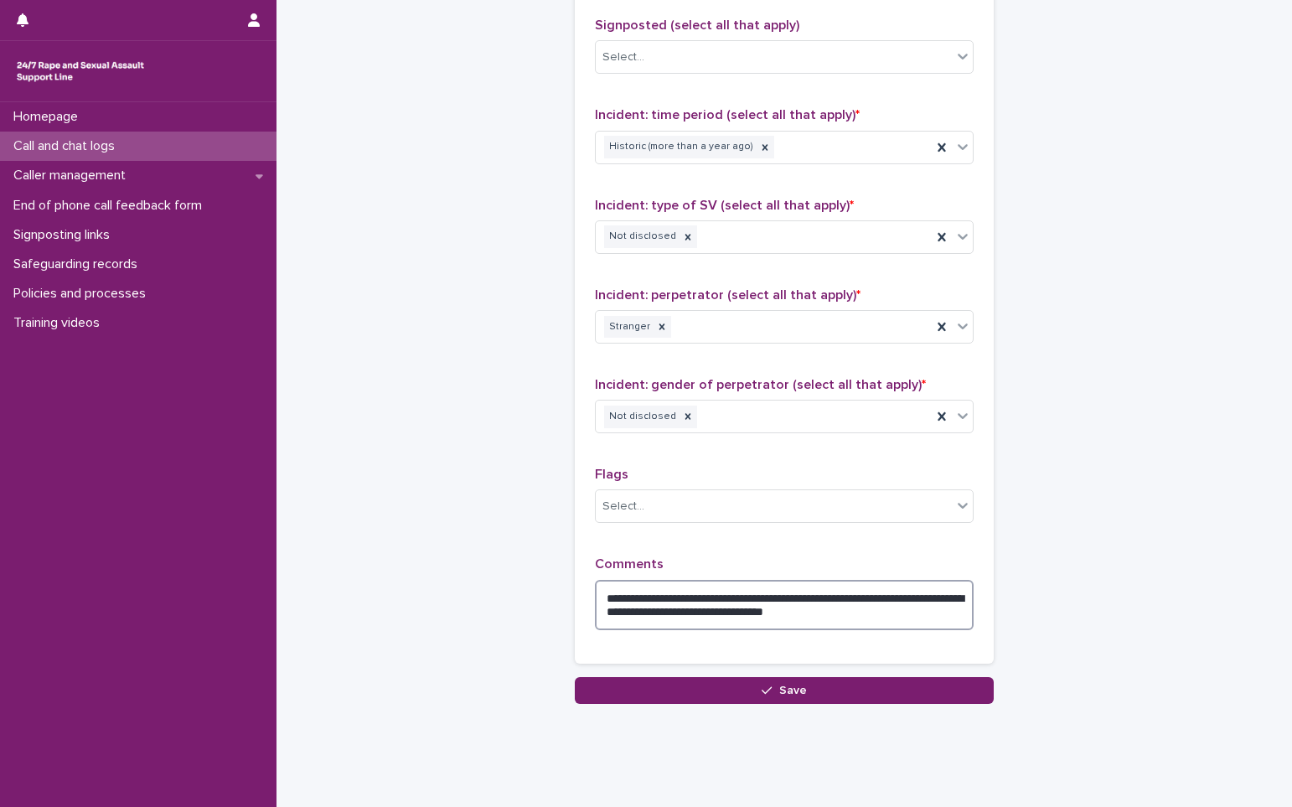
scroll to position [1153, 0]
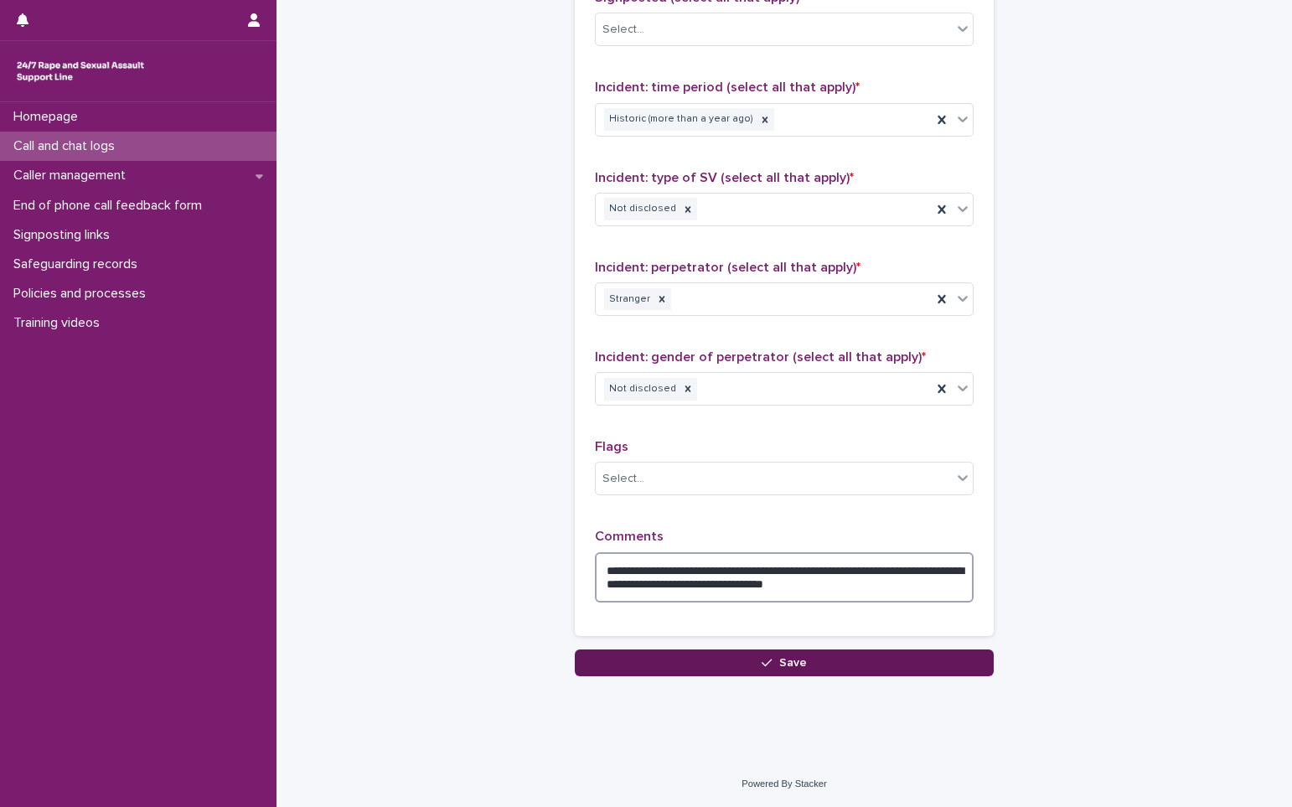
type textarea "**********"
click at [722, 663] on button "Save" at bounding box center [784, 662] width 419 height 27
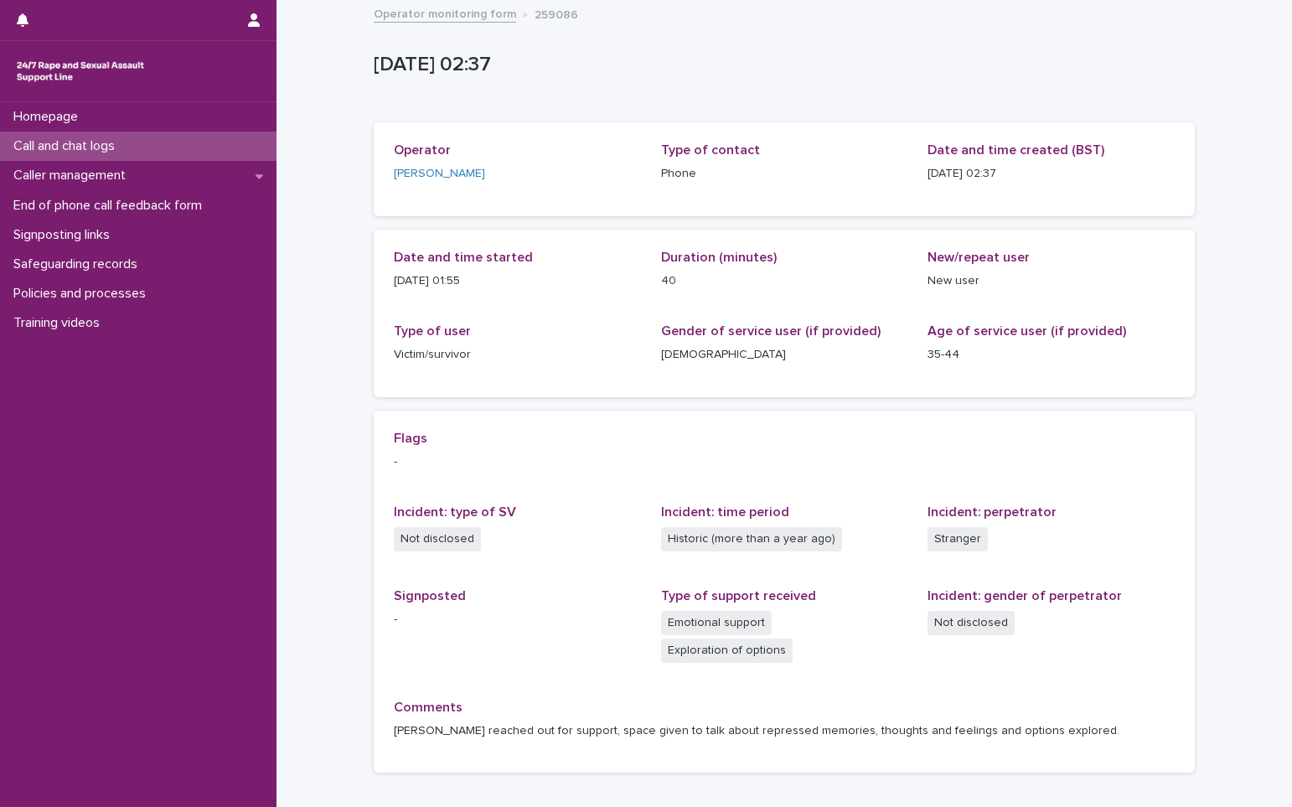
click at [106, 144] on p "Call and chat logs" at bounding box center [67, 146] width 121 height 16
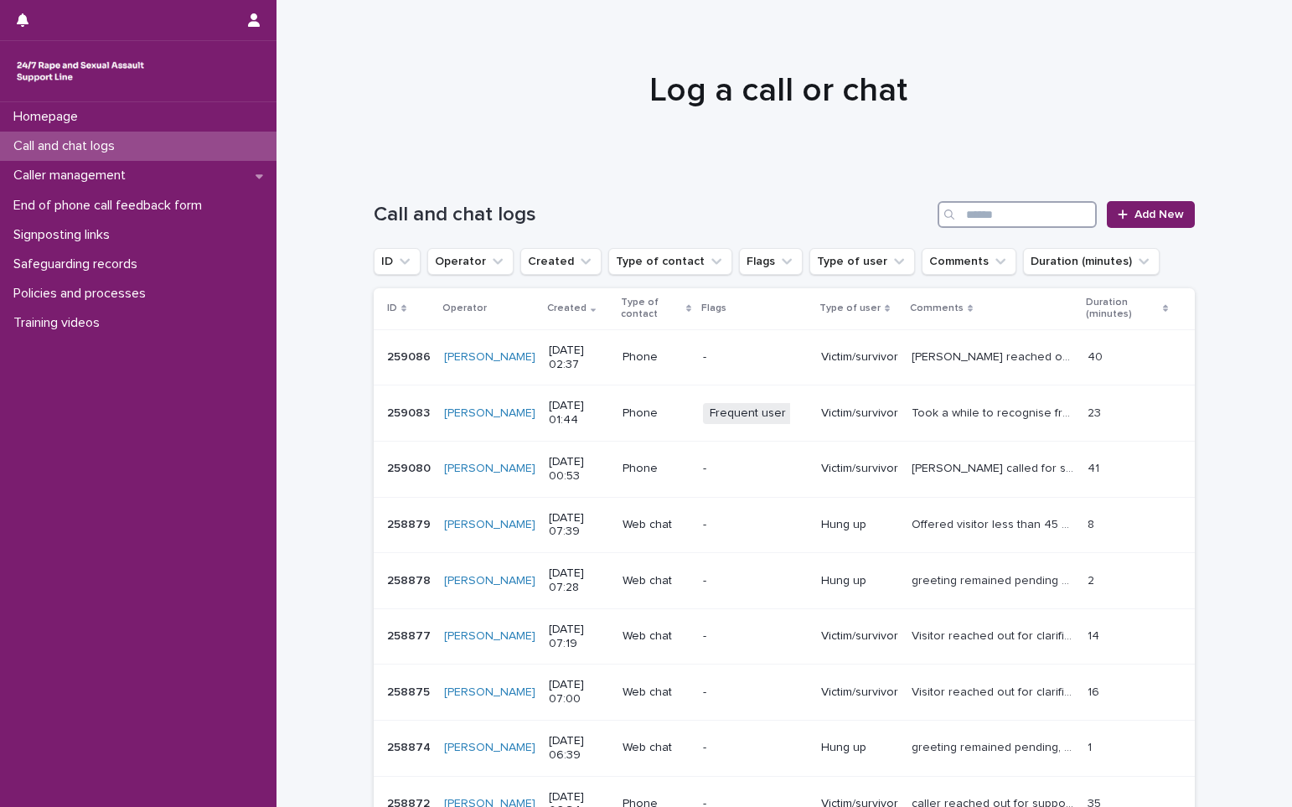
click at [987, 224] on input "Search" at bounding box center [1016, 214] width 159 height 27
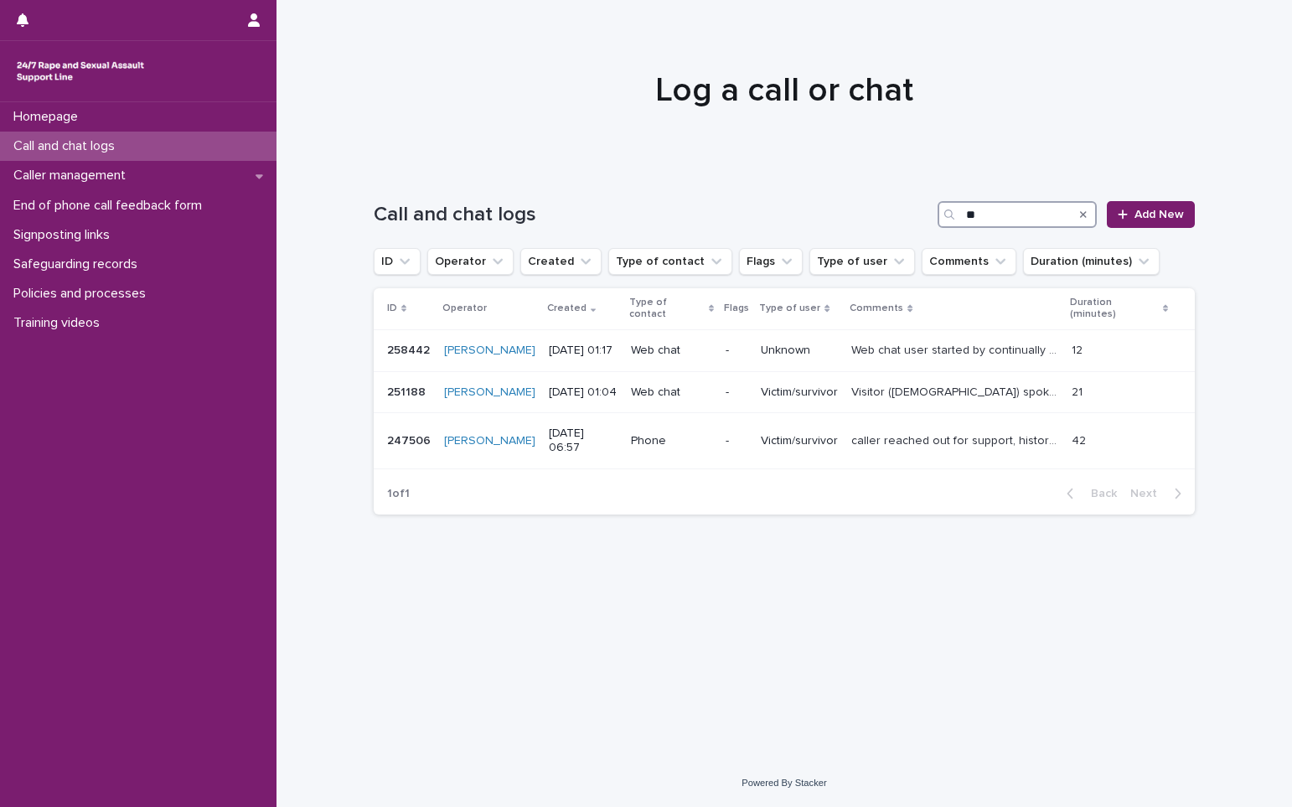
type input "*"
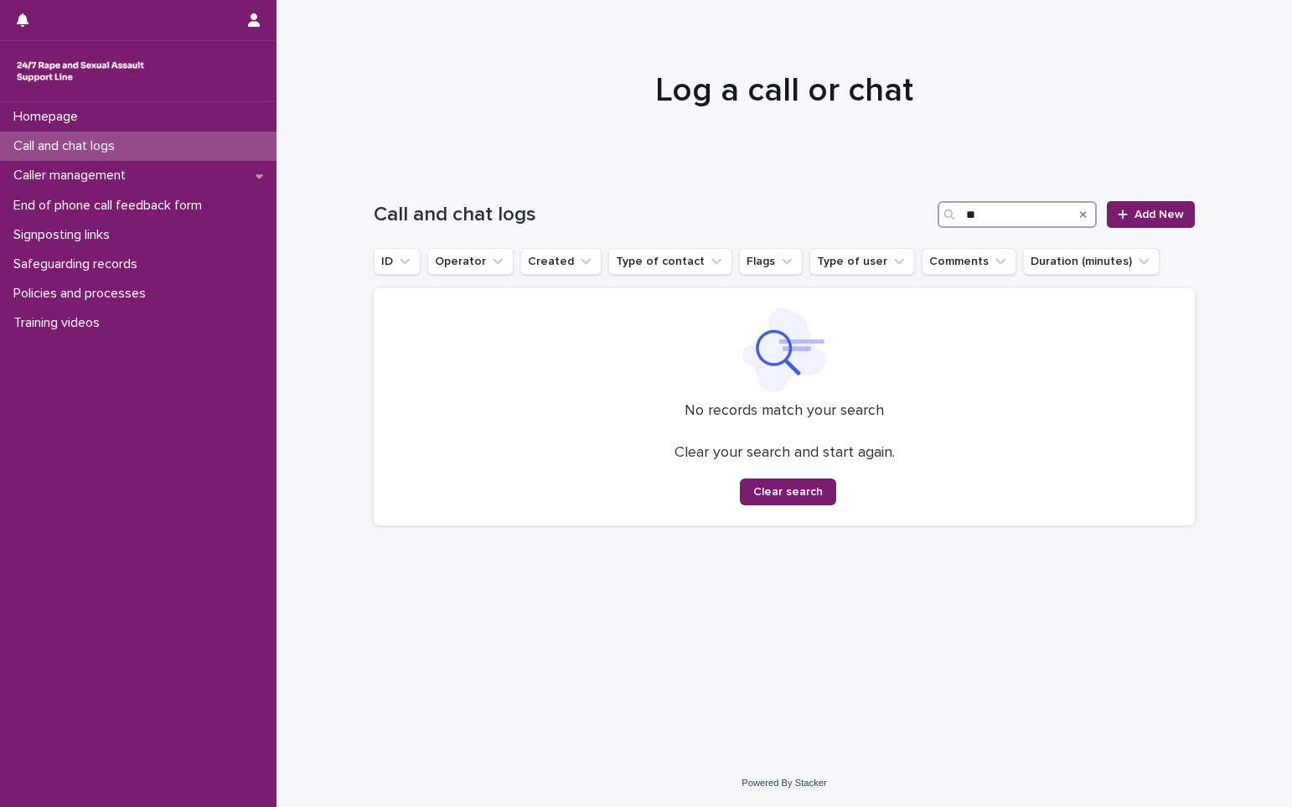
type input "*"
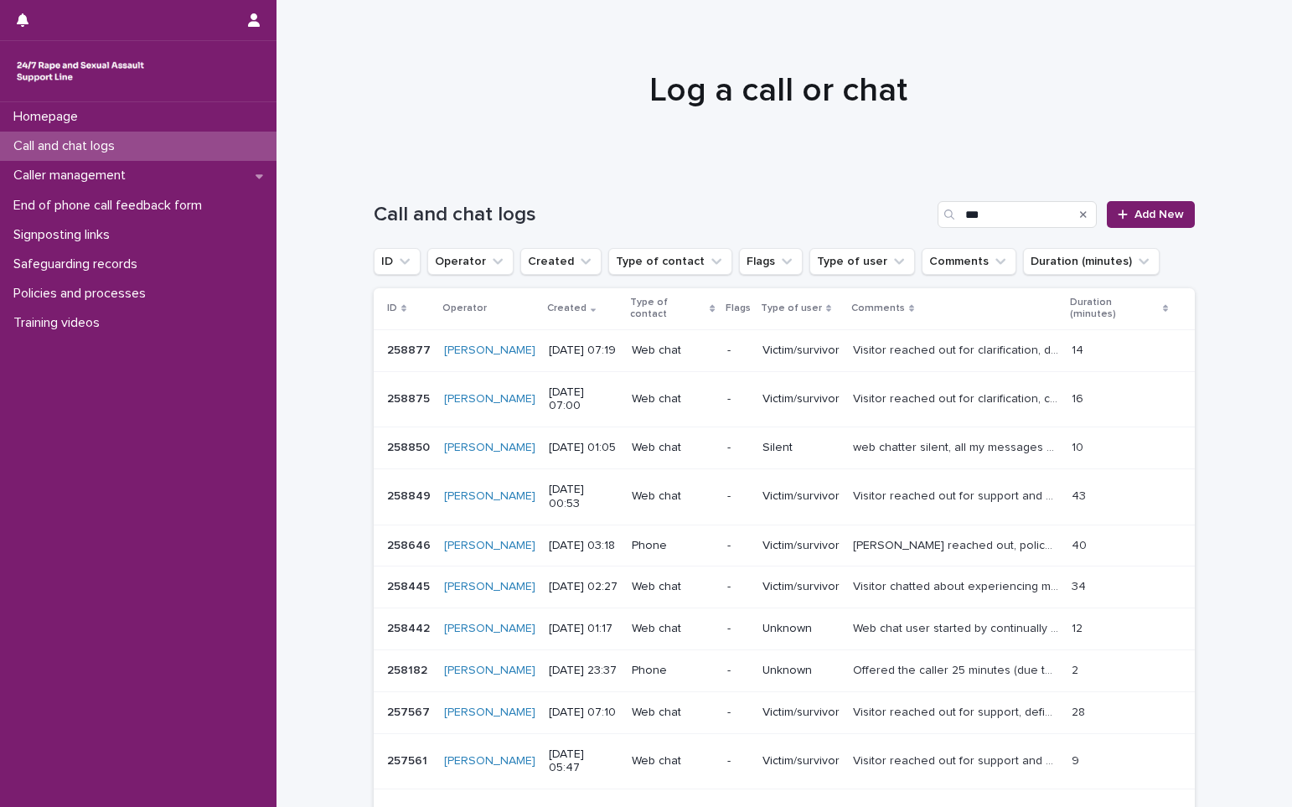
click at [1140, 806] on span "Next" at bounding box center [1148, 813] width 37 height 12
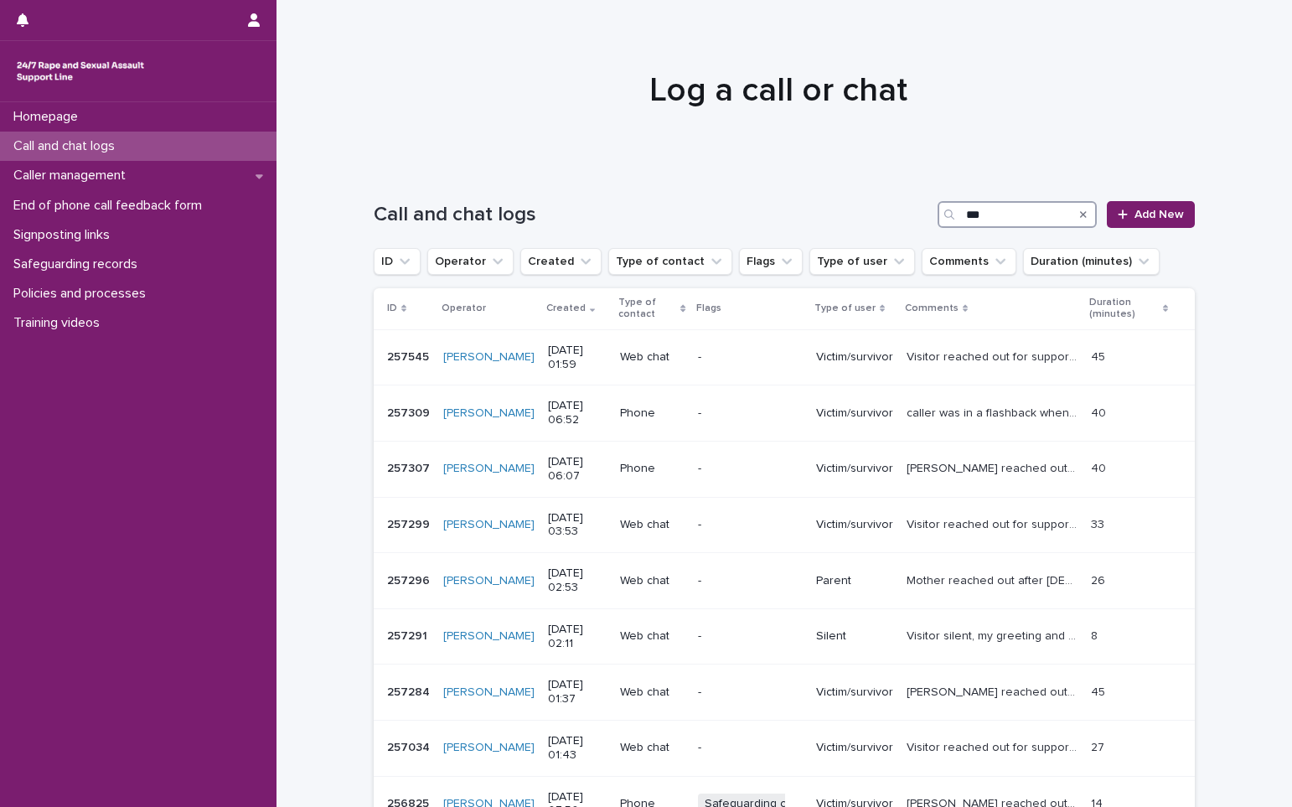
click at [999, 223] on input "***" at bounding box center [1016, 214] width 159 height 27
type input "*****"
